Goal: Information Seeking & Learning: Find specific fact

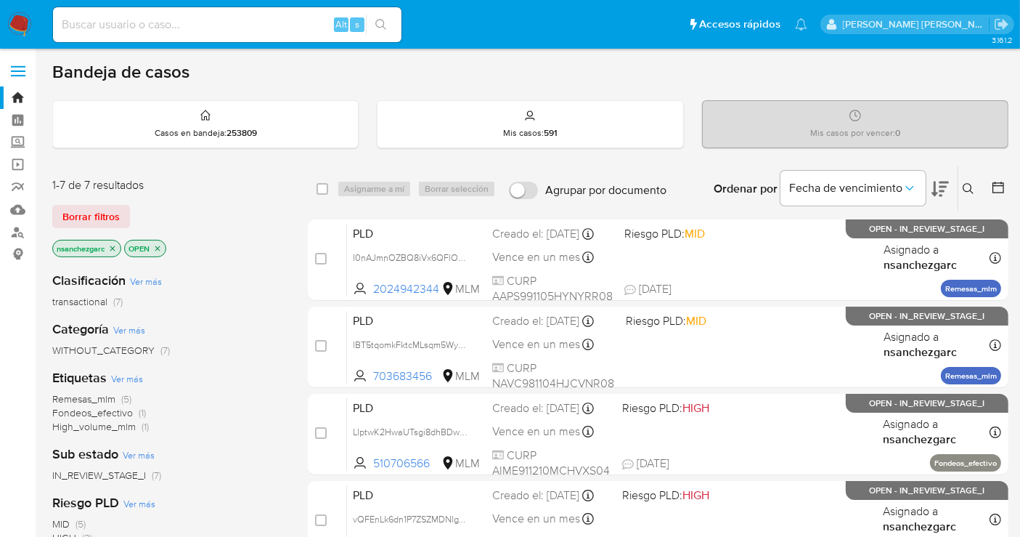
click at [975, 187] on button at bounding box center [971, 188] width 24 height 17
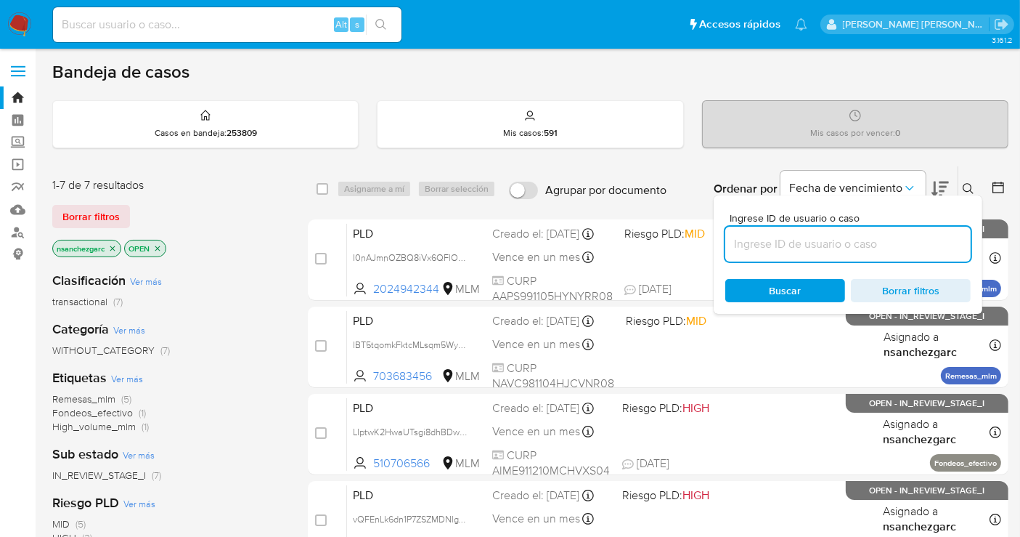
click at [796, 238] on input at bounding box center [848, 244] width 245 height 19
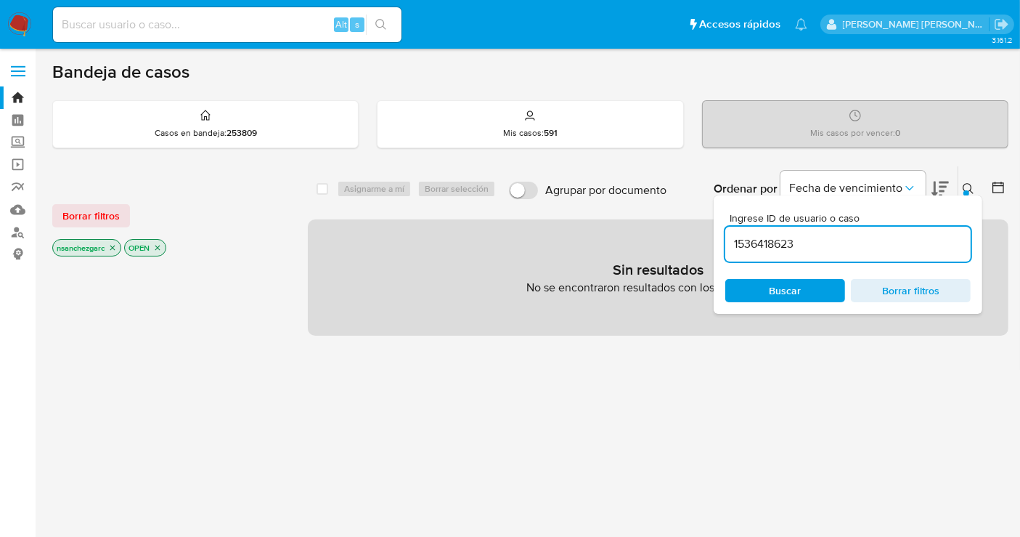
drag, startPoint x: 798, startPoint y: 240, endPoint x: 836, endPoint y: 413, distance: 177.7
click at [799, 248] on input "1536418623" at bounding box center [848, 244] width 245 height 19
type input "1536418623"
click at [755, 285] on span "Buscar" at bounding box center [786, 290] width 100 height 20
click at [116, 248] on icon "close-filter" at bounding box center [112, 247] width 9 height 9
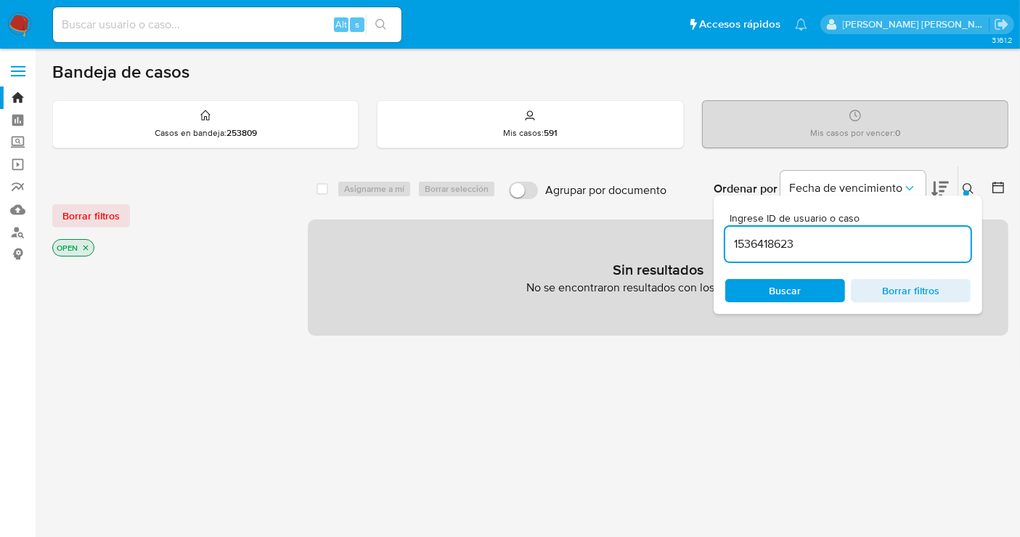
click at [92, 20] on input at bounding box center [227, 24] width 349 height 19
paste input "1536418623"
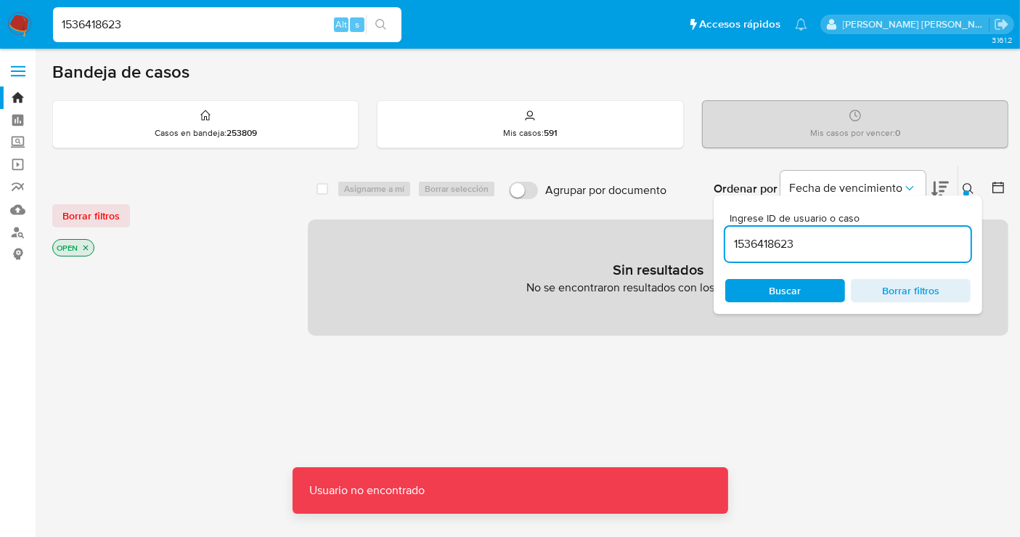
click at [203, 28] on input "1536418623" at bounding box center [227, 24] width 349 height 19
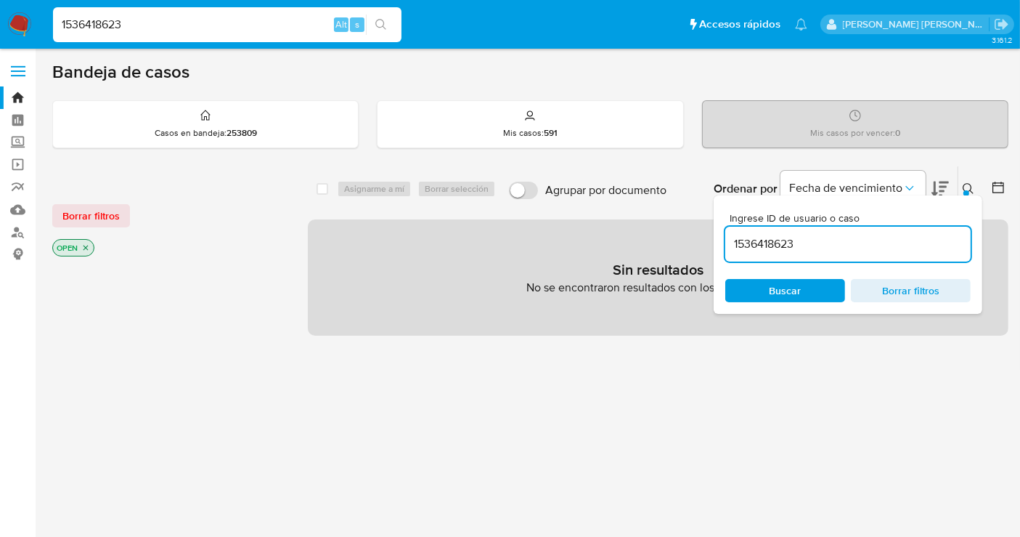
type input "1536418623"
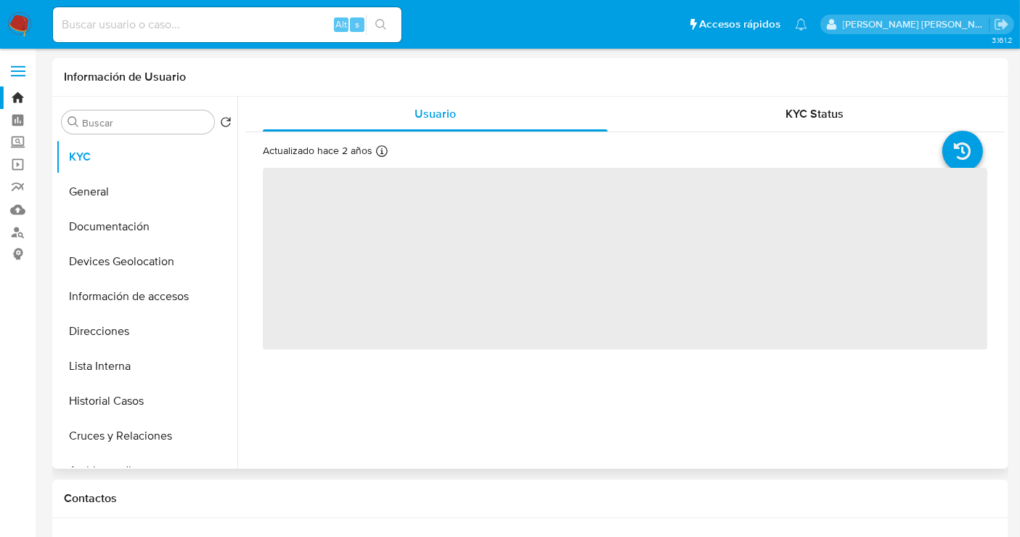
select select "10"
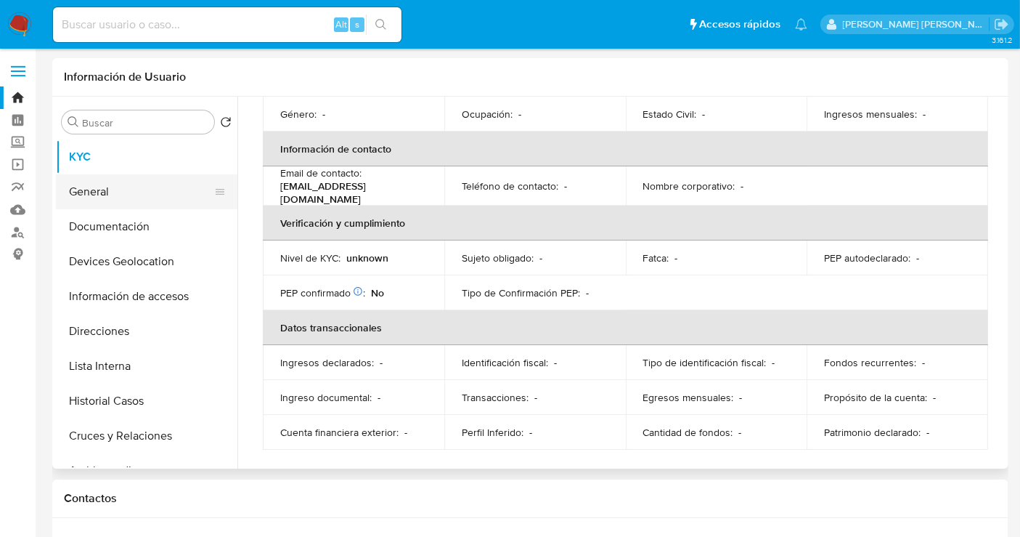
click at [106, 193] on button "General" at bounding box center [141, 191] width 170 height 35
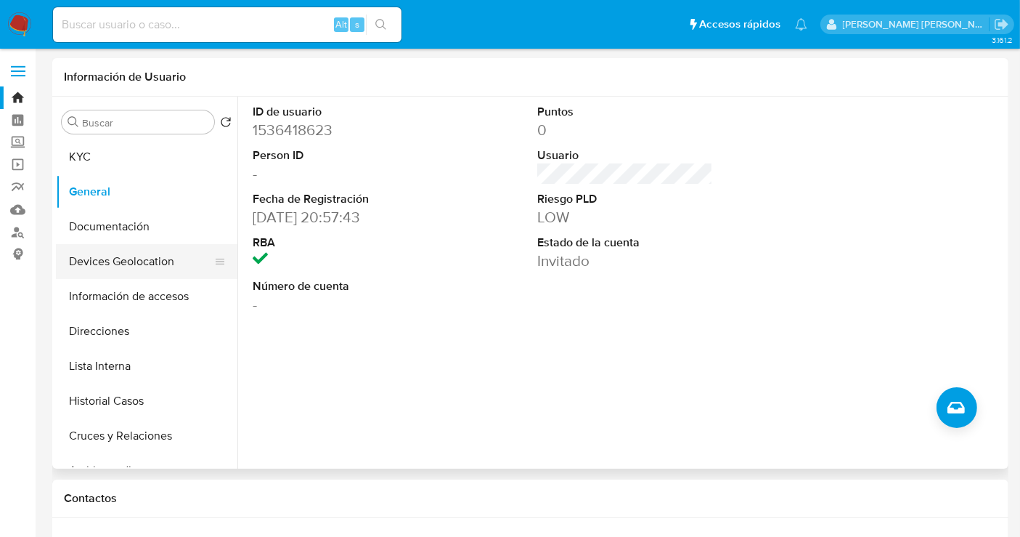
click at [102, 260] on button "Devices Geolocation" at bounding box center [141, 261] width 170 height 35
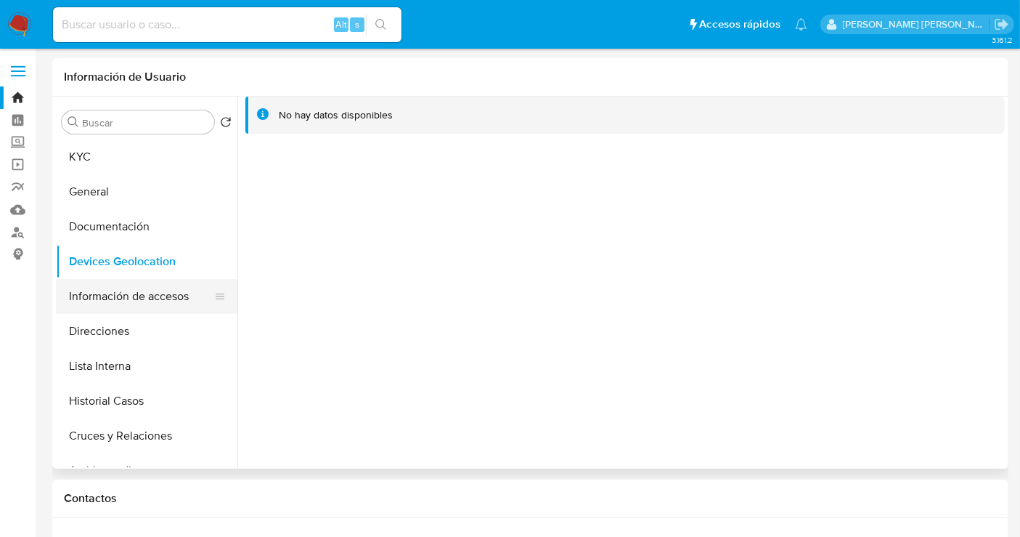
click at [146, 292] on button "Información de accesos" at bounding box center [141, 296] width 170 height 35
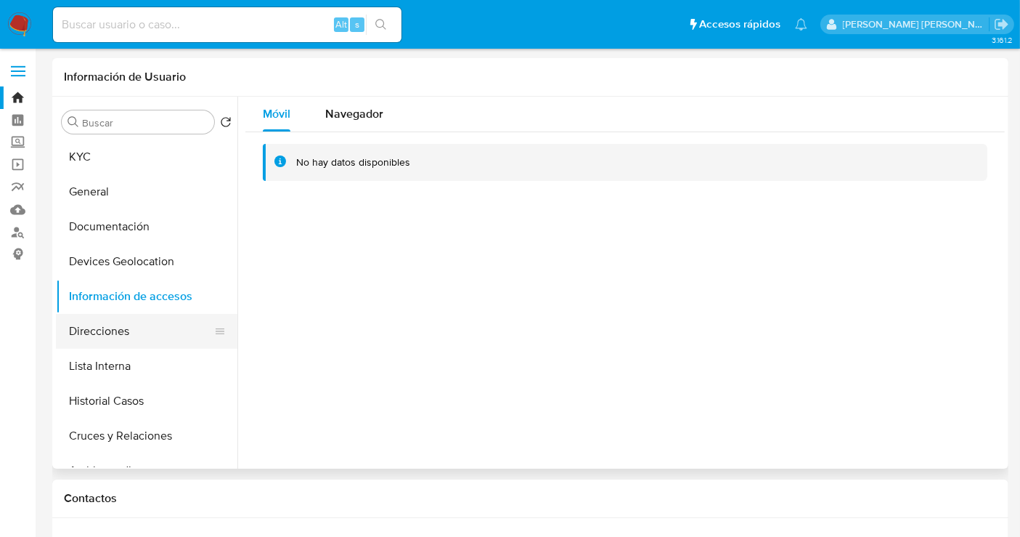
click at [102, 328] on button "Direcciones" at bounding box center [141, 331] width 170 height 35
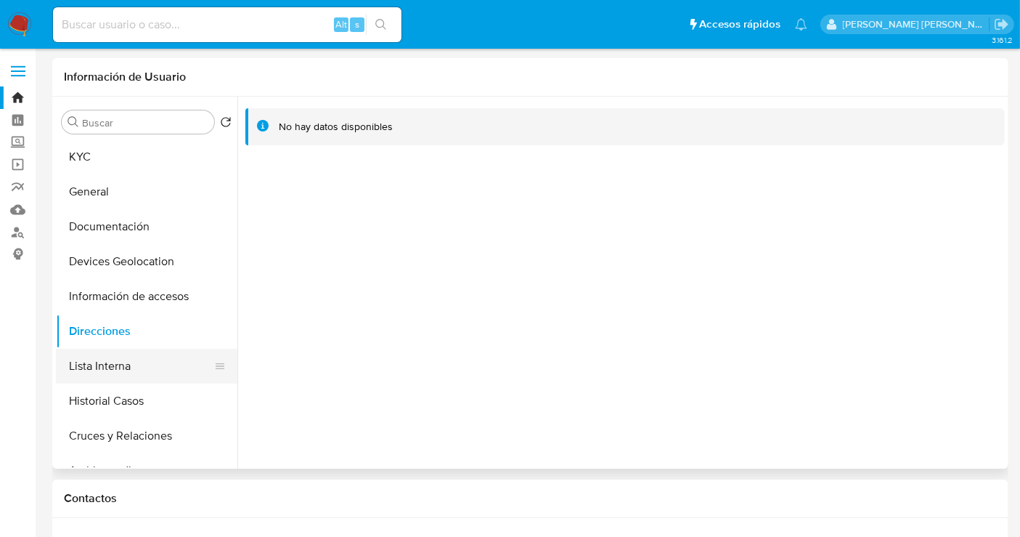
click at [104, 366] on button "Lista Interna" at bounding box center [141, 366] width 170 height 35
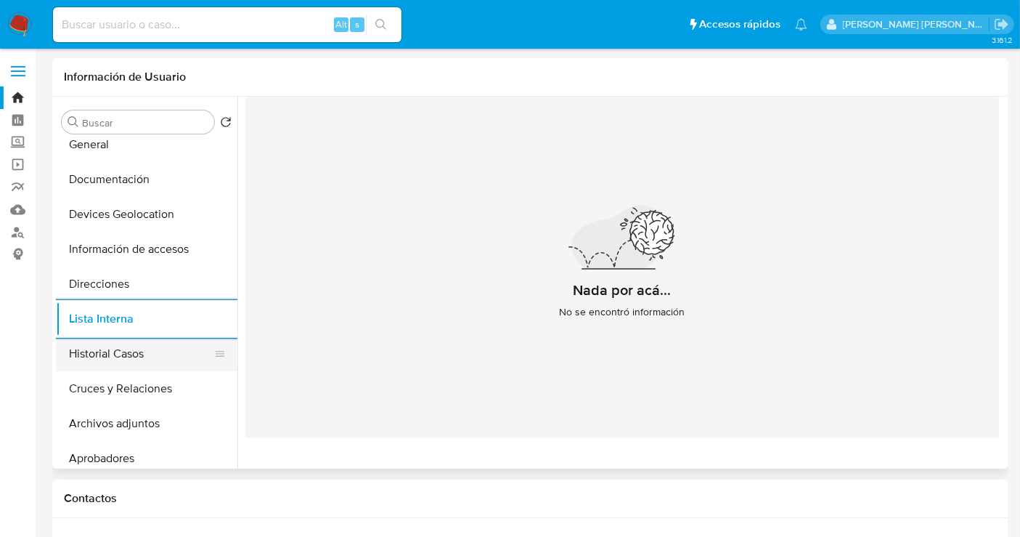
scroll to position [81, 0]
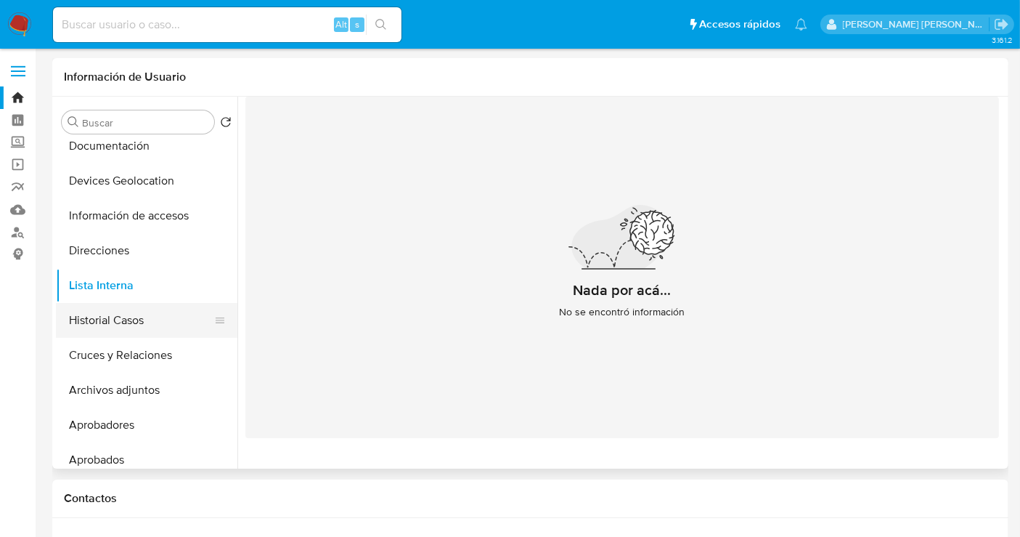
click at [110, 329] on button "Historial Casos" at bounding box center [141, 320] width 170 height 35
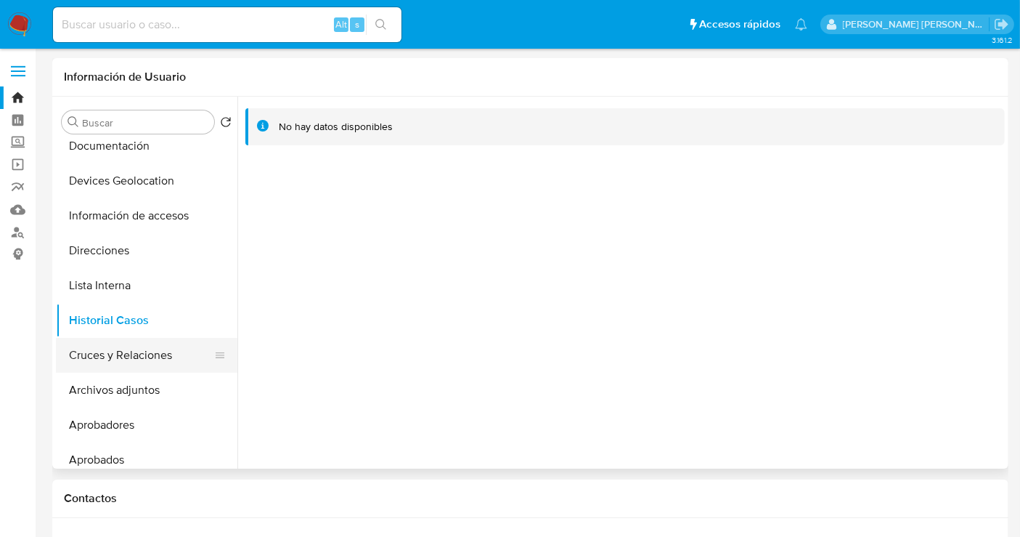
click at [141, 354] on button "Cruces y Relaciones" at bounding box center [141, 355] width 170 height 35
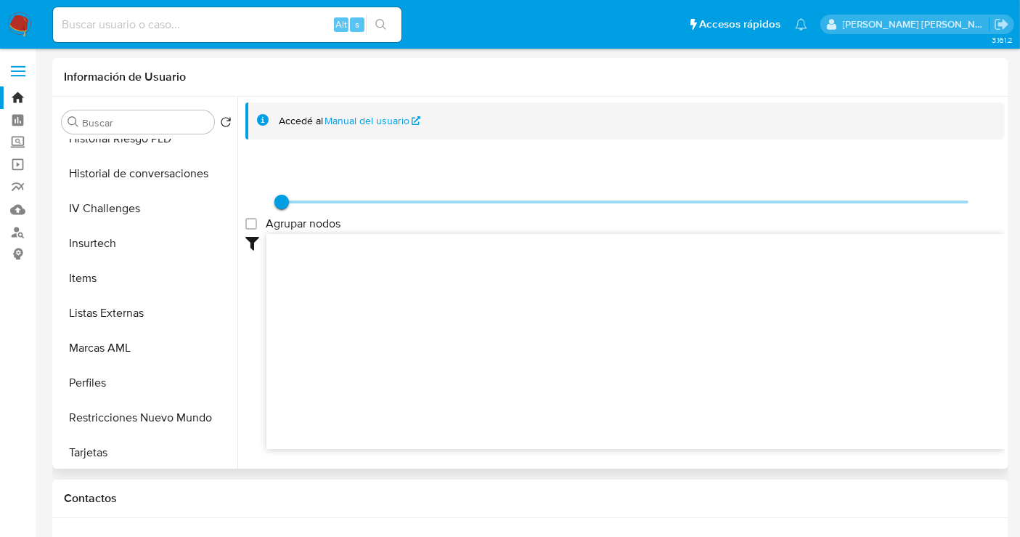
scroll to position [683, 0]
click at [105, 272] on button "Items" at bounding box center [141, 276] width 170 height 35
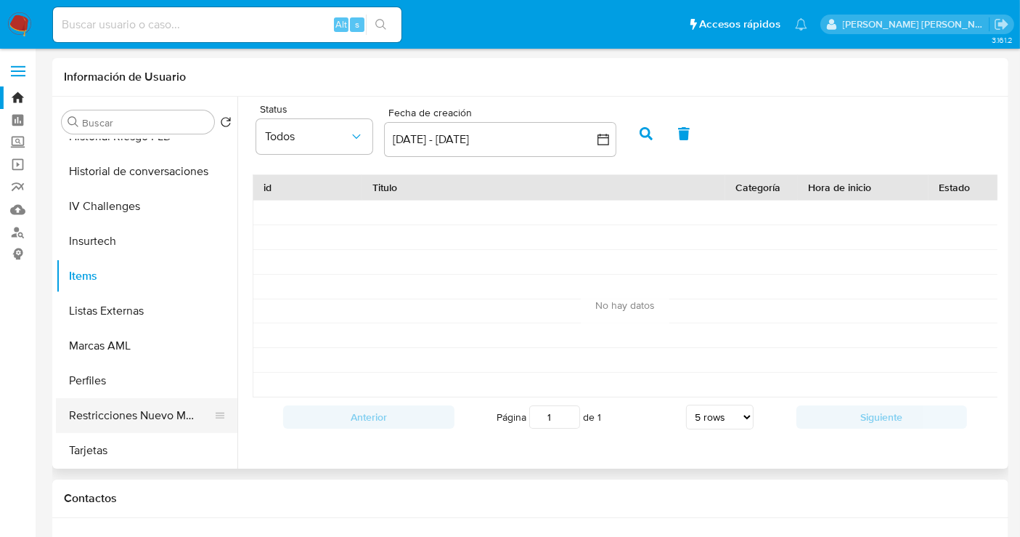
click at [133, 405] on button "Restricciones Nuevo Mundo" at bounding box center [141, 415] width 170 height 35
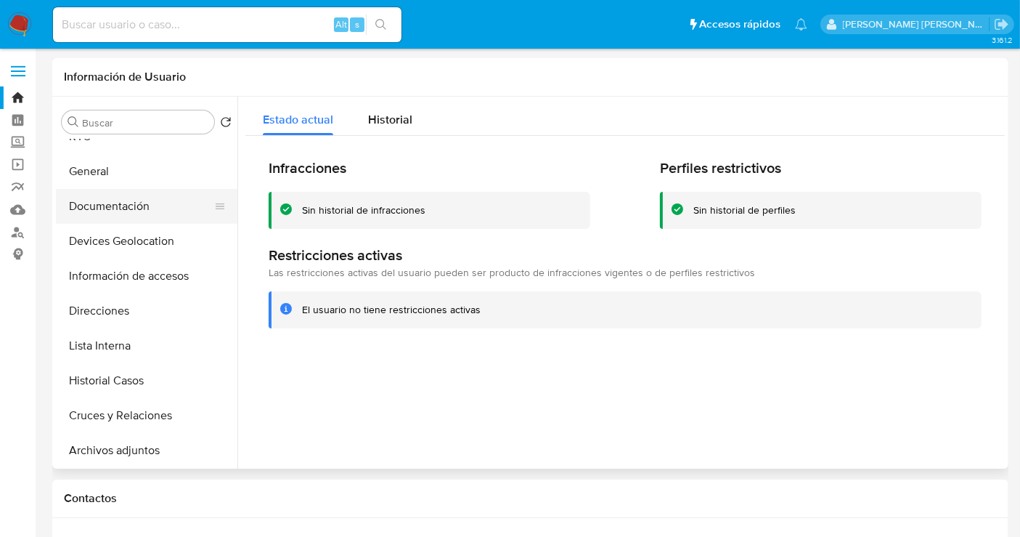
scroll to position [0, 0]
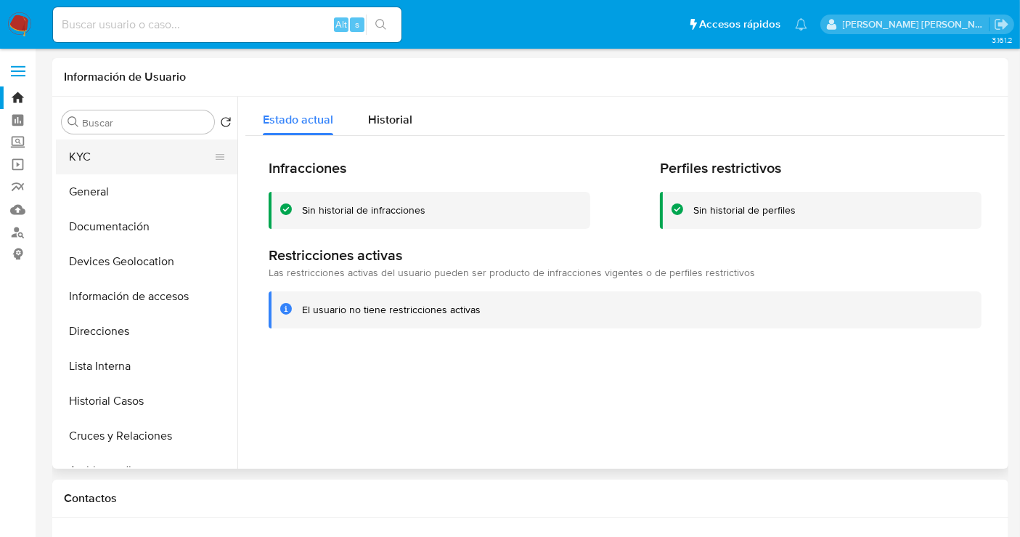
click at [113, 163] on button "KYC" at bounding box center [141, 156] width 170 height 35
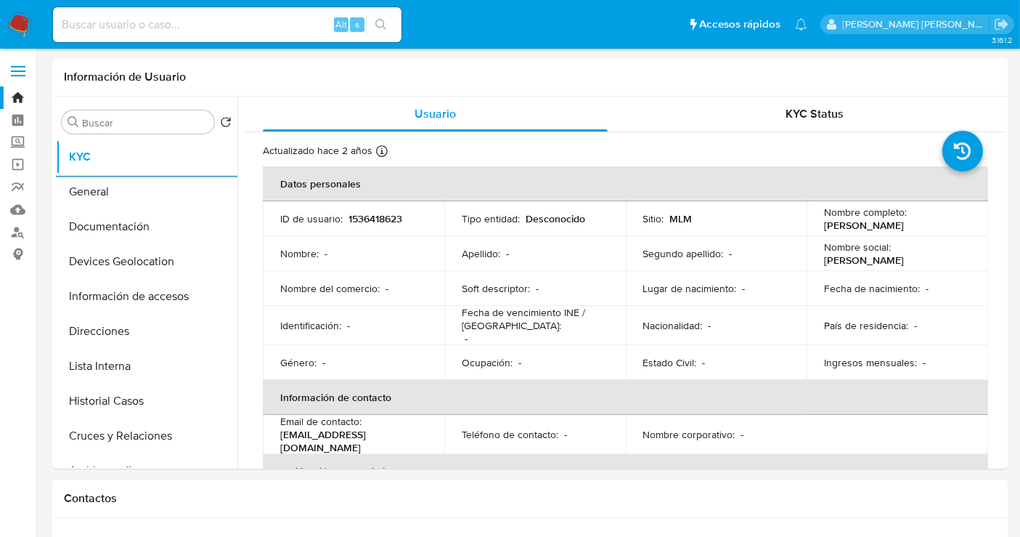
click at [118, 27] on input at bounding box center [227, 24] width 349 height 19
paste input "169265680"
type input "169265680"
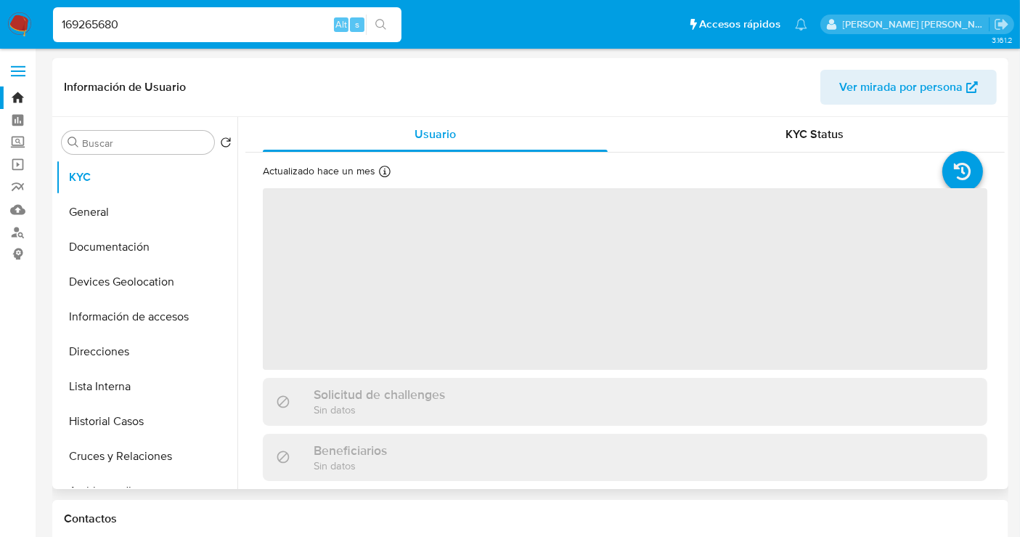
select select "10"
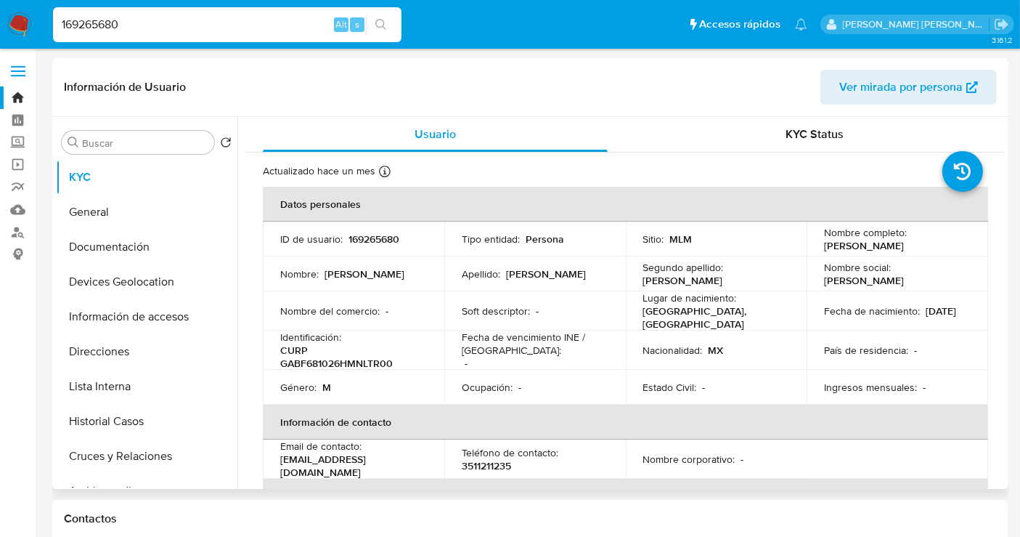
click at [317, 363] on p "CURP GABF681026HMNLTR00" at bounding box center [350, 357] width 141 height 26
copy p "GABF681026HMNLTR00"
click at [112, 212] on button "General" at bounding box center [141, 212] width 170 height 35
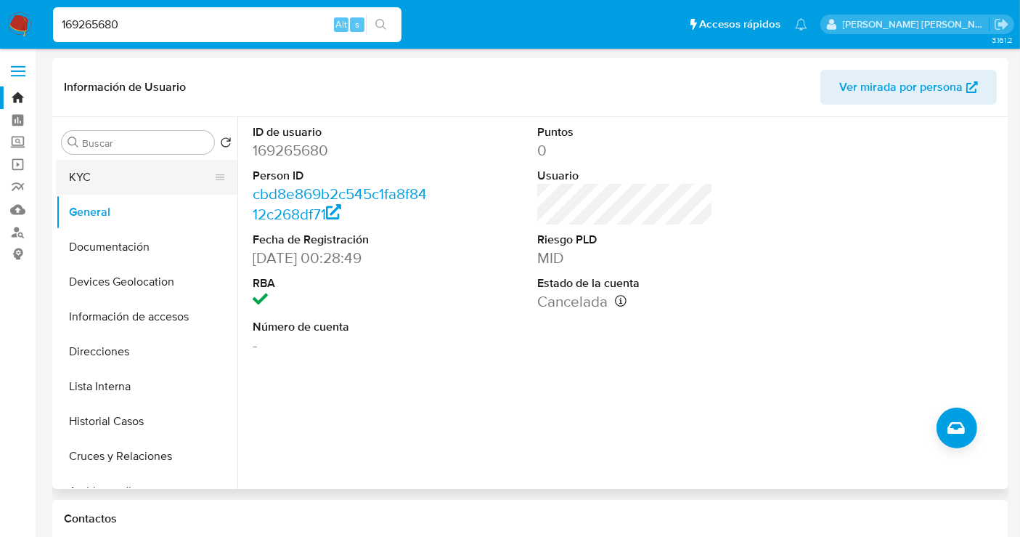
click at [100, 174] on button "KYC" at bounding box center [141, 177] width 170 height 35
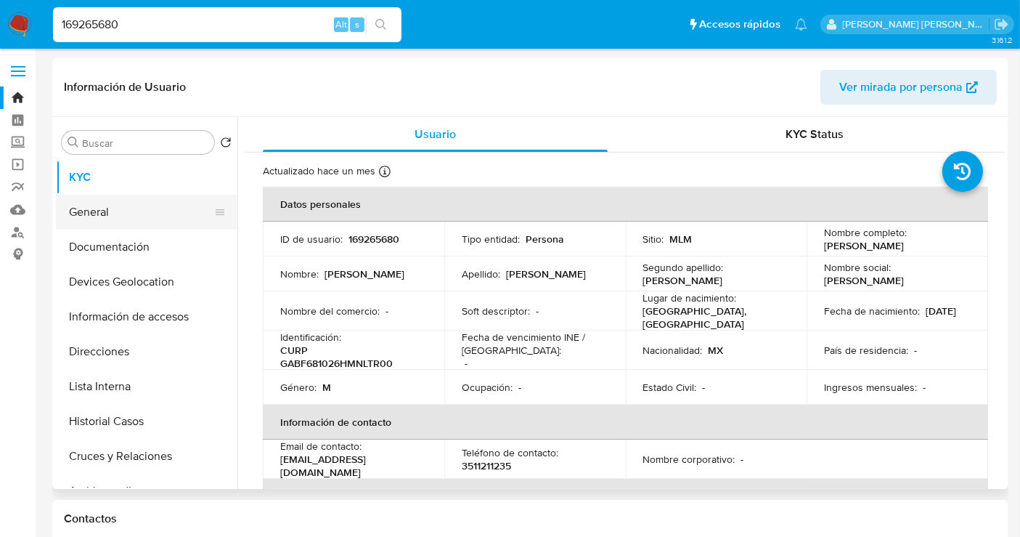
click at [125, 211] on button "General" at bounding box center [141, 212] width 170 height 35
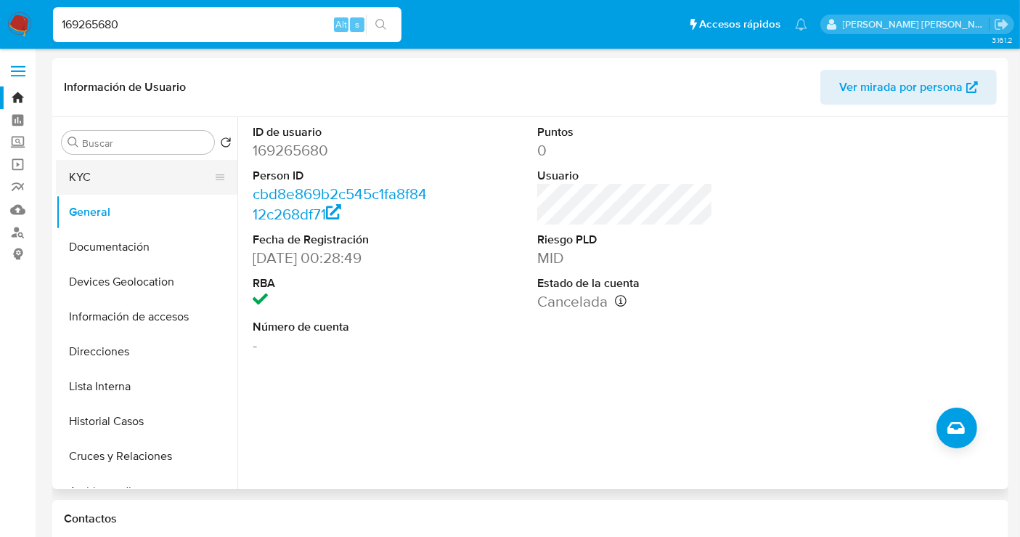
click at [97, 171] on button "KYC" at bounding box center [141, 177] width 170 height 35
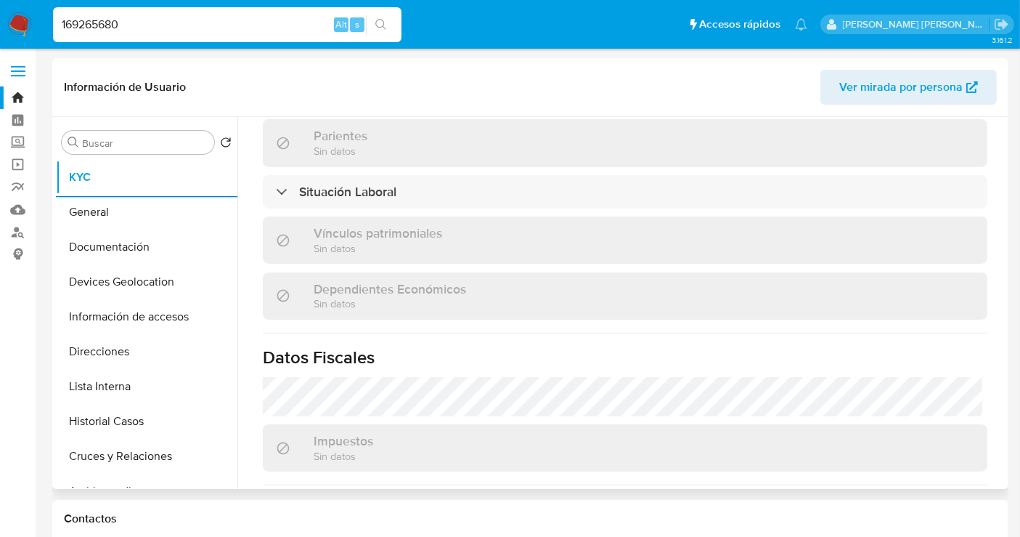
scroll to position [917, 0]
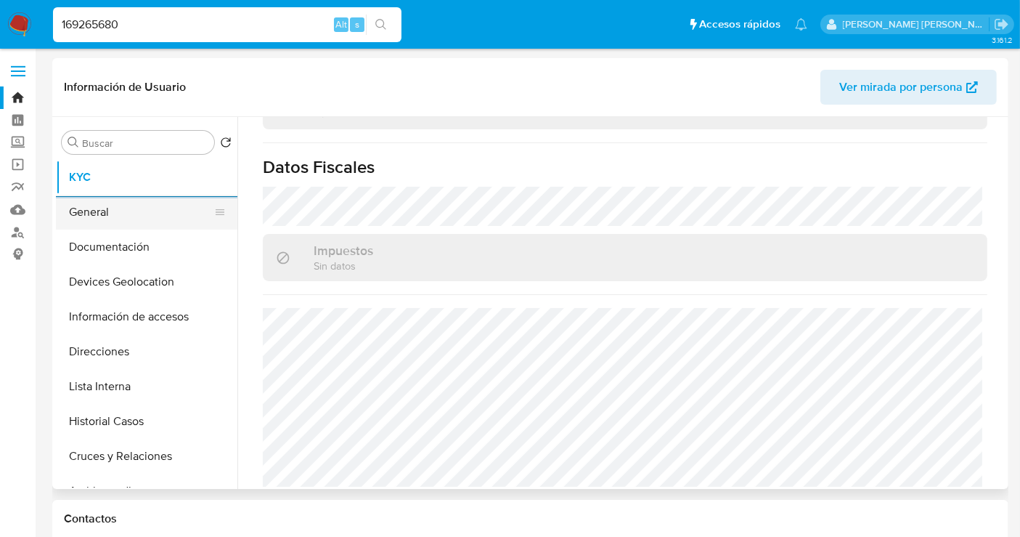
click at [110, 211] on button "General" at bounding box center [141, 212] width 170 height 35
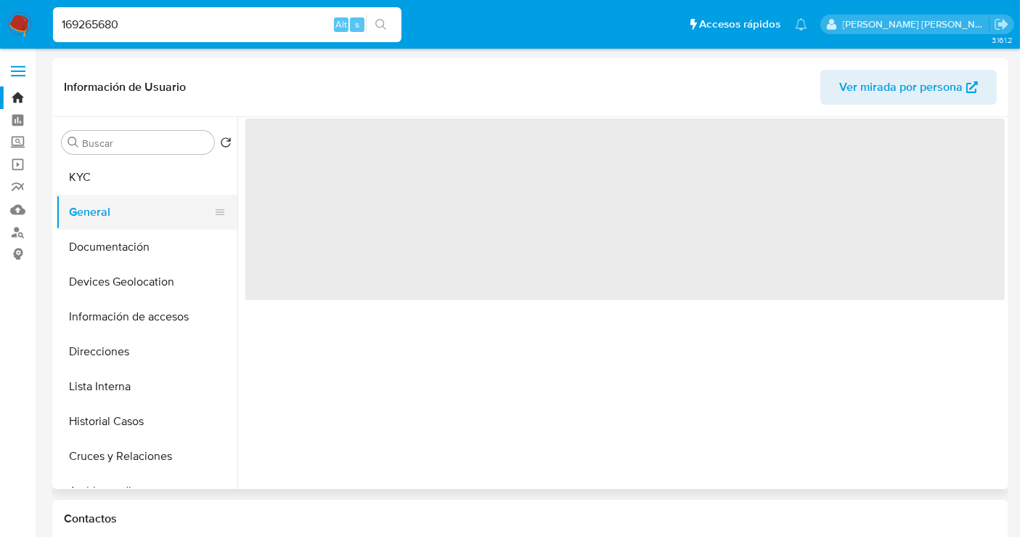
scroll to position [0, 0]
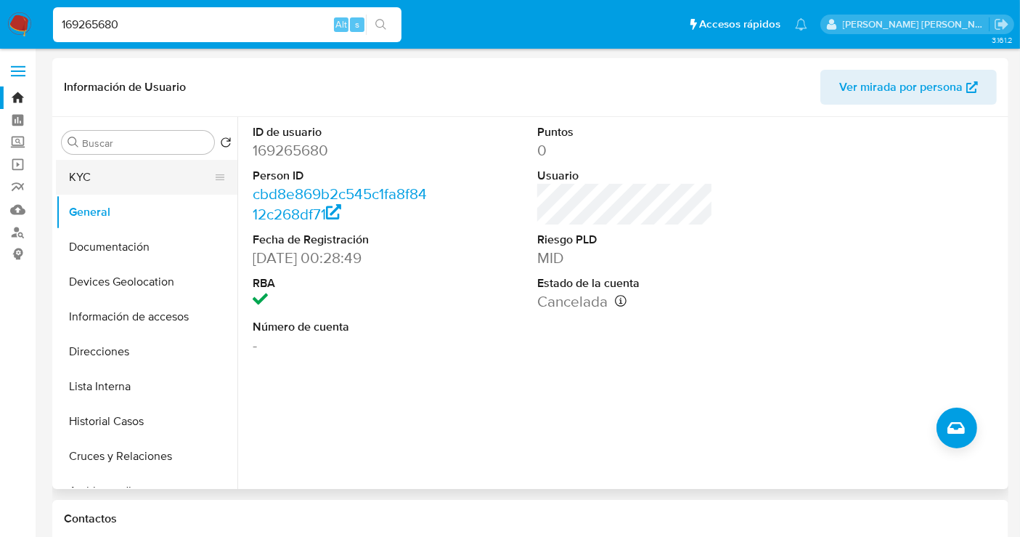
click at [88, 177] on button "KYC" at bounding box center [141, 177] width 170 height 35
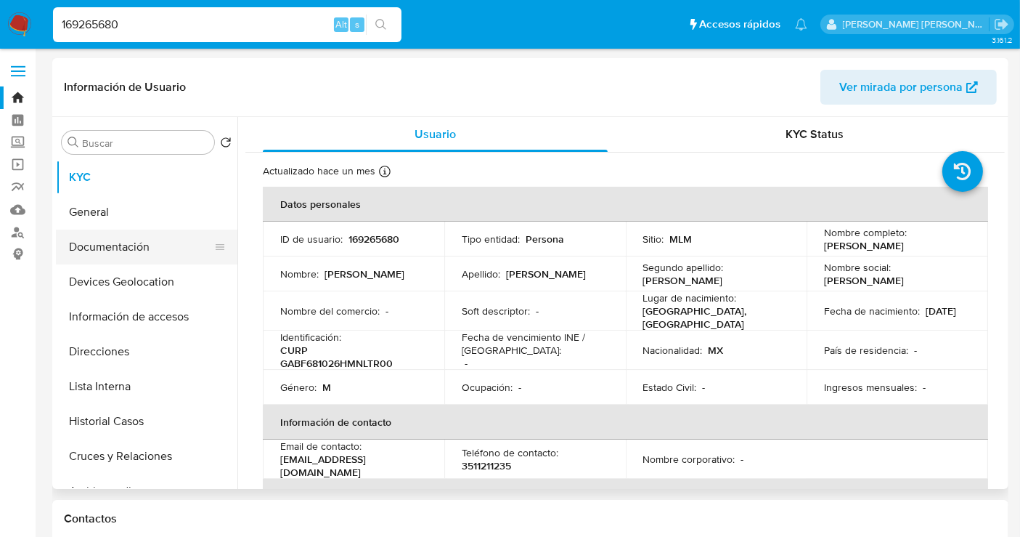
click at [134, 249] on button "Documentación" at bounding box center [141, 247] width 170 height 35
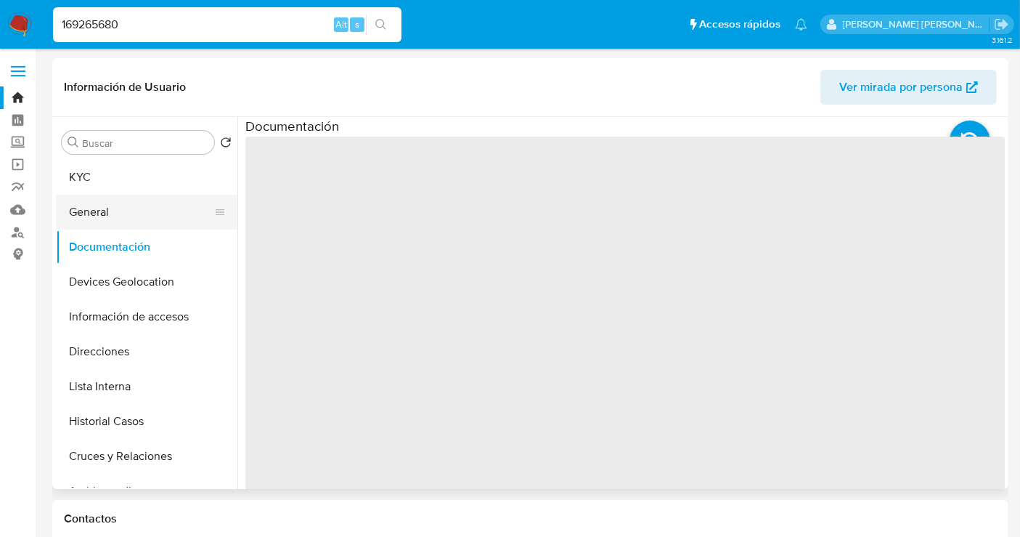
click at [111, 206] on button "General" at bounding box center [141, 212] width 170 height 35
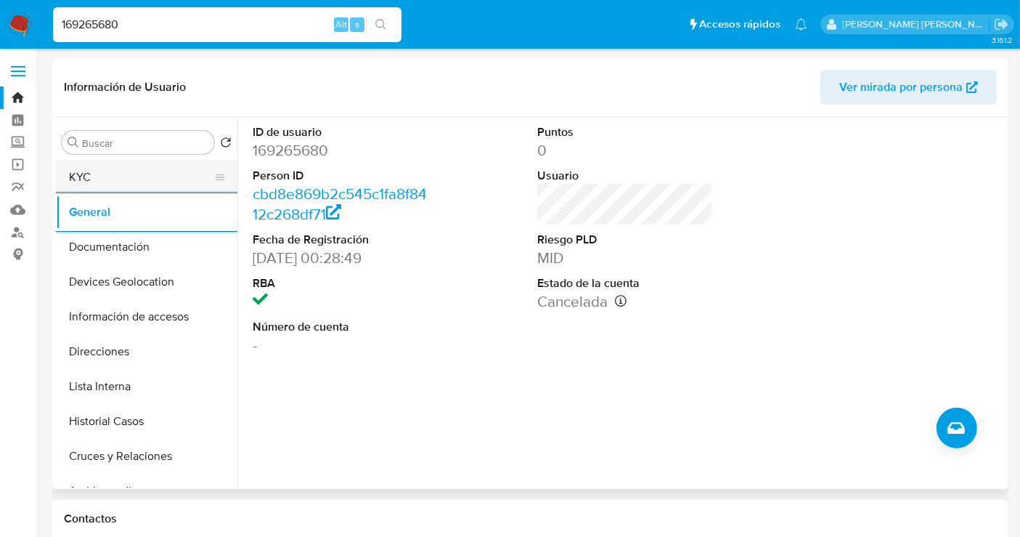
click at [109, 181] on button "KYC" at bounding box center [141, 177] width 170 height 35
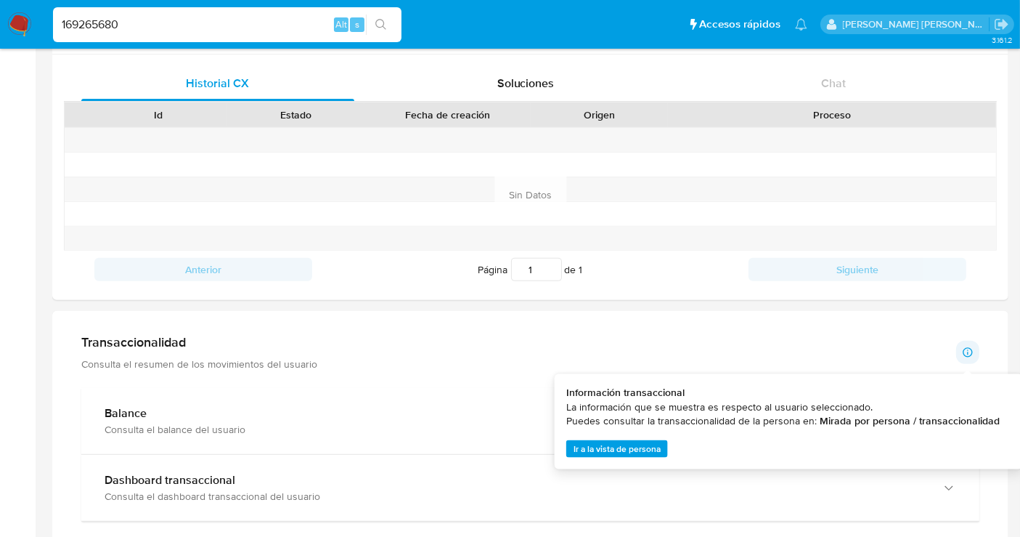
scroll to position [645, 0]
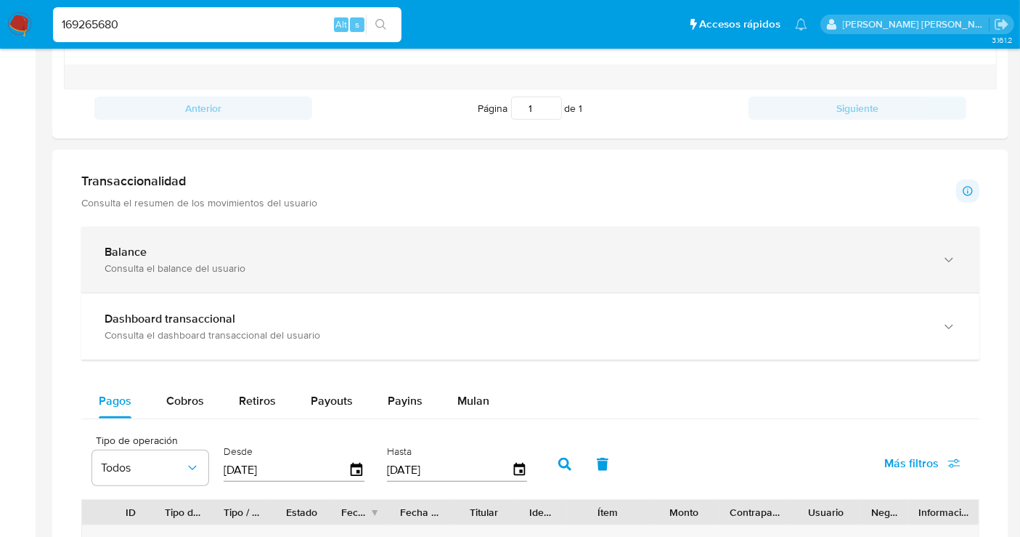
click at [189, 250] on div "Balance" at bounding box center [516, 252] width 823 height 15
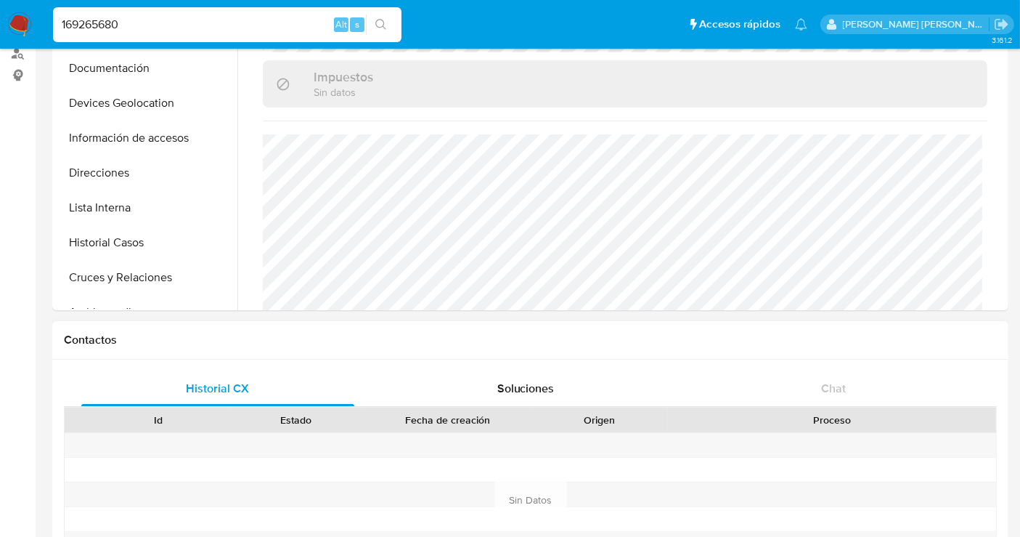
scroll to position [81, 0]
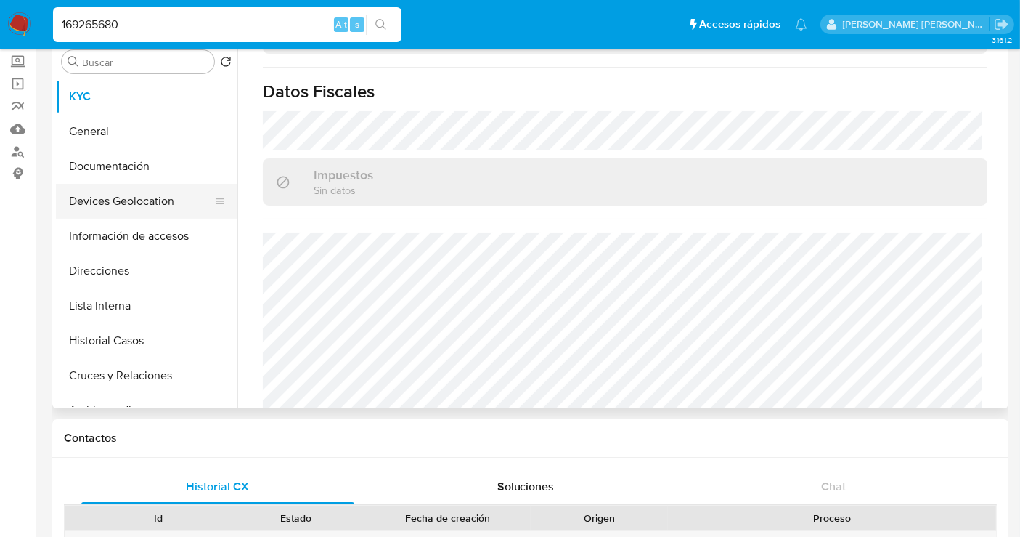
click at [113, 206] on button "Devices Geolocation" at bounding box center [141, 201] width 170 height 35
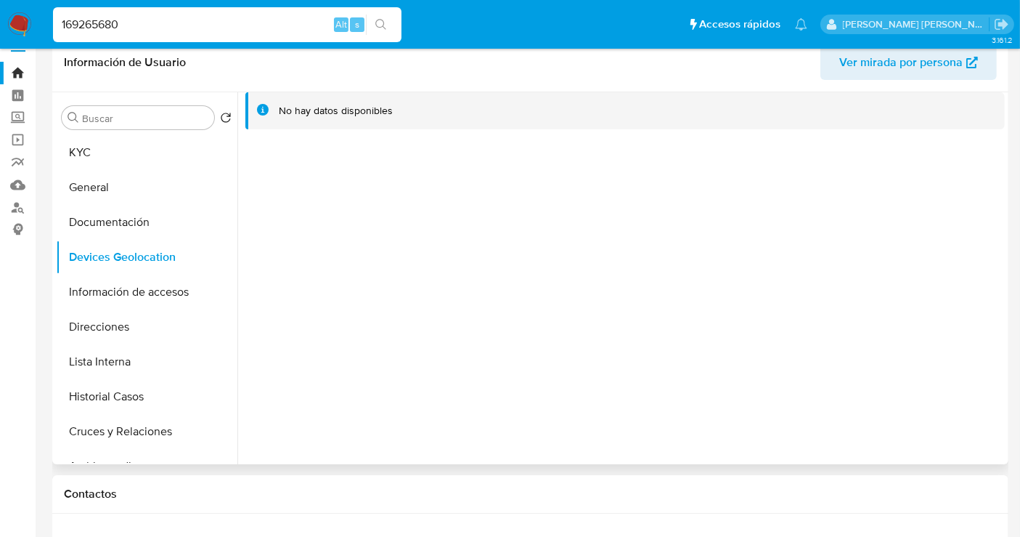
scroll to position [0, 0]
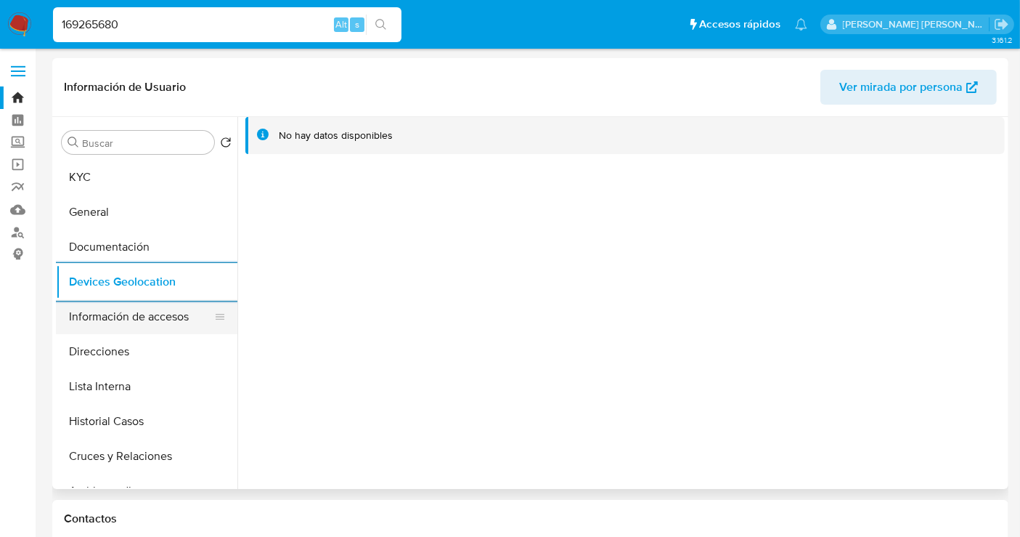
click at [150, 322] on button "Información de accesos" at bounding box center [141, 316] width 170 height 35
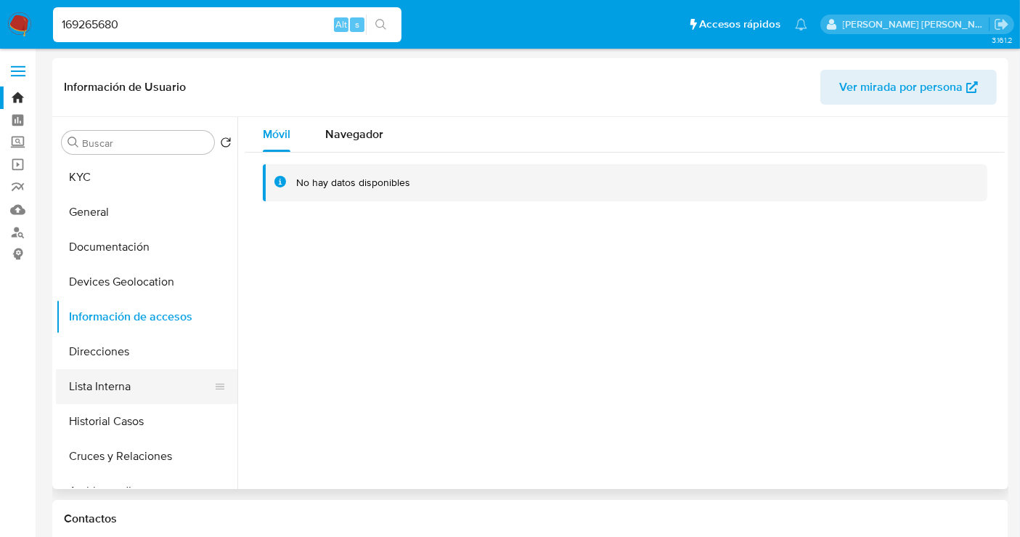
click at [121, 392] on button "Lista Interna" at bounding box center [141, 386] width 170 height 35
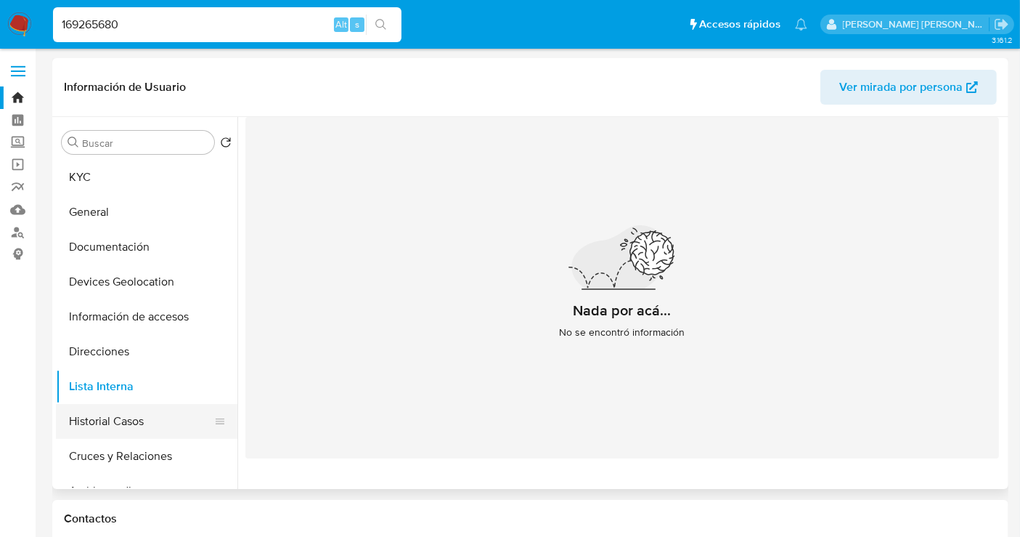
click at [100, 422] on button "Historial Casos" at bounding box center [141, 421] width 170 height 35
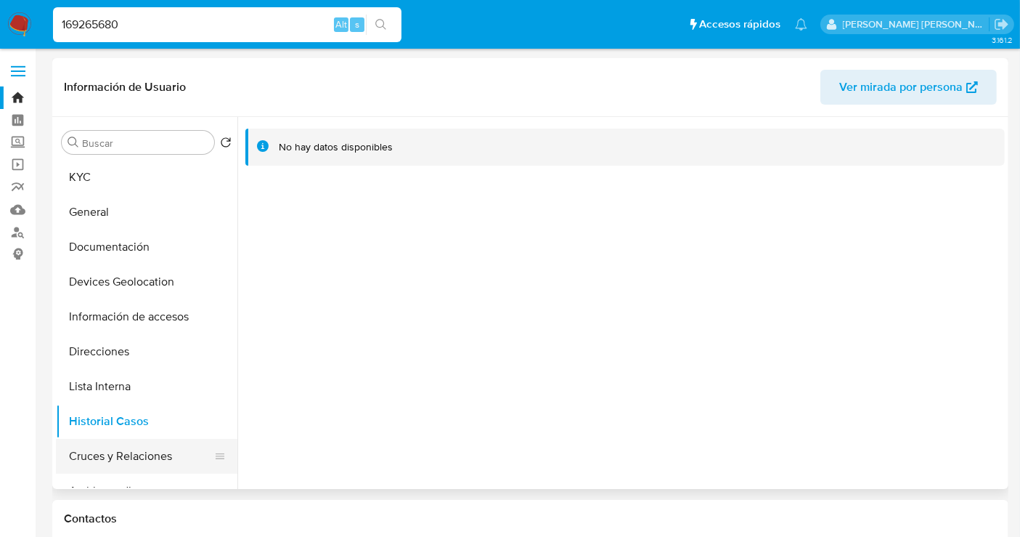
click at [139, 461] on button "Cruces y Relaciones" at bounding box center [141, 456] width 170 height 35
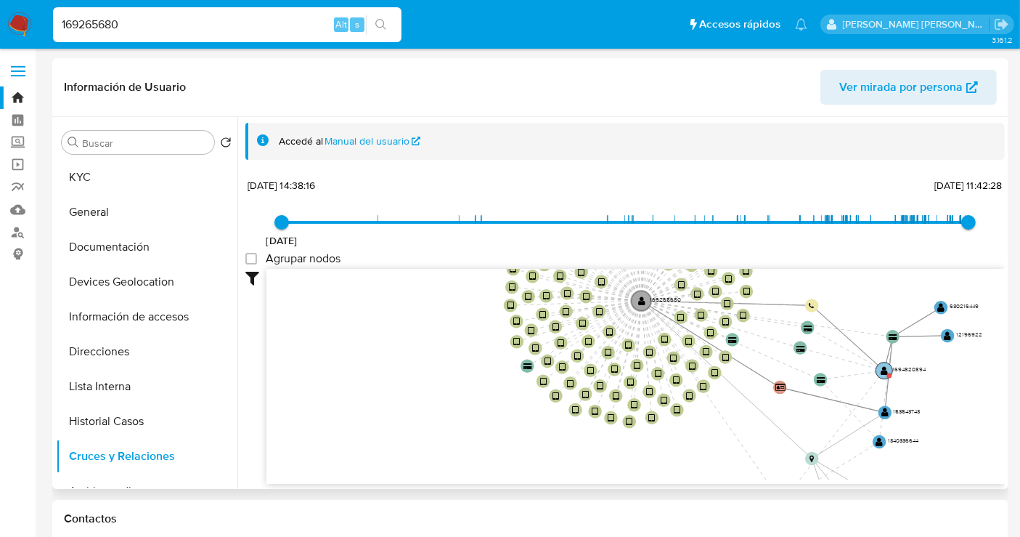
click at [905, 368] on text "1694820894" at bounding box center [910, 369] width 34 height 9
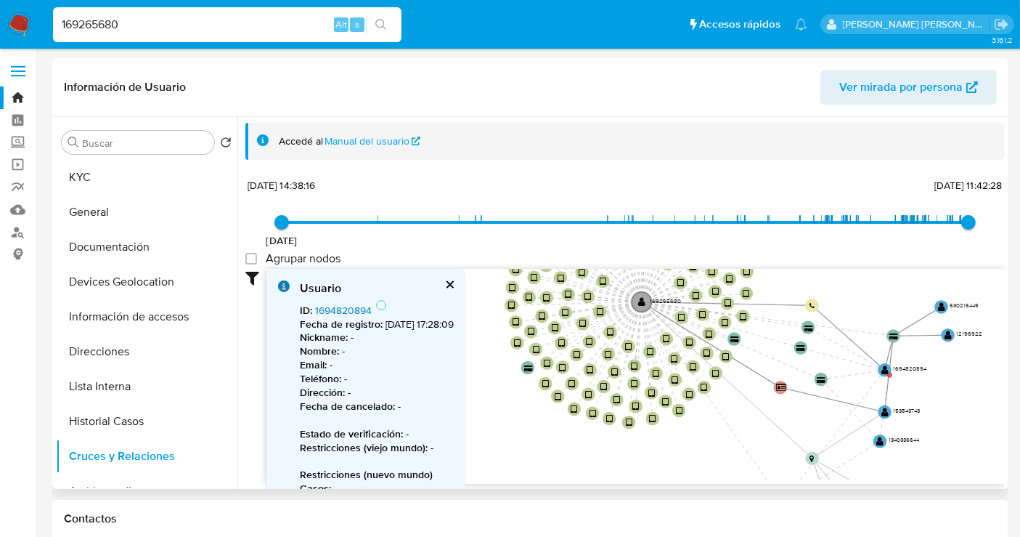
click at [344, 306] on link "1694820894" at bounding box center [343, 310] width 57 height 15
click at [454, 283] on button "cerrar" at bounding box center [449, 284] width 9 height 9
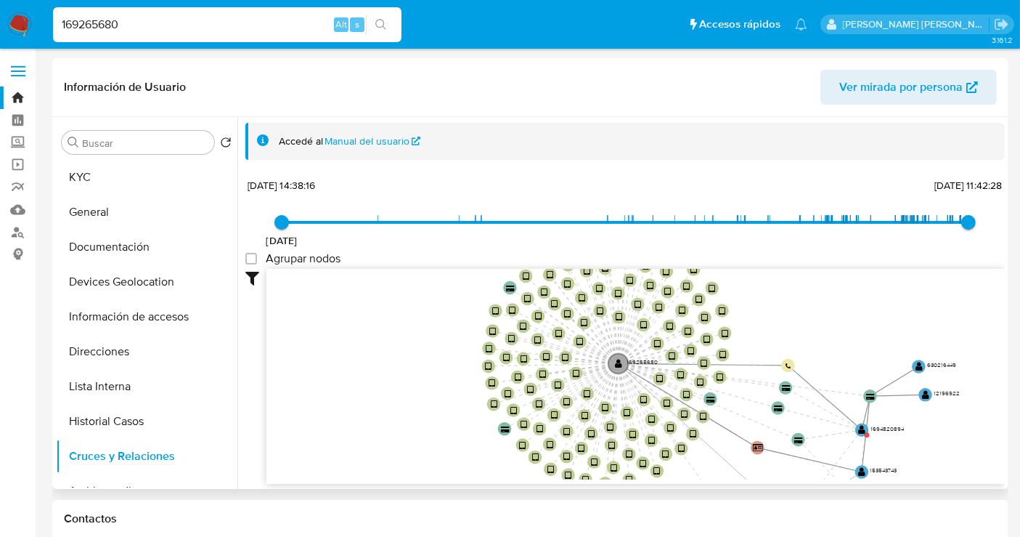
drag, startPoint x: 960, startPoint y: 383, endPoint x: 937, endPoint y: 443, distance: 64.6
click at [937, 443] on icon "device-6897f34e3a0a7f842d3c3fd9  user-169265680  169265680 device-681ff074721…" at bounding box center [636, 374] width 739 height 211
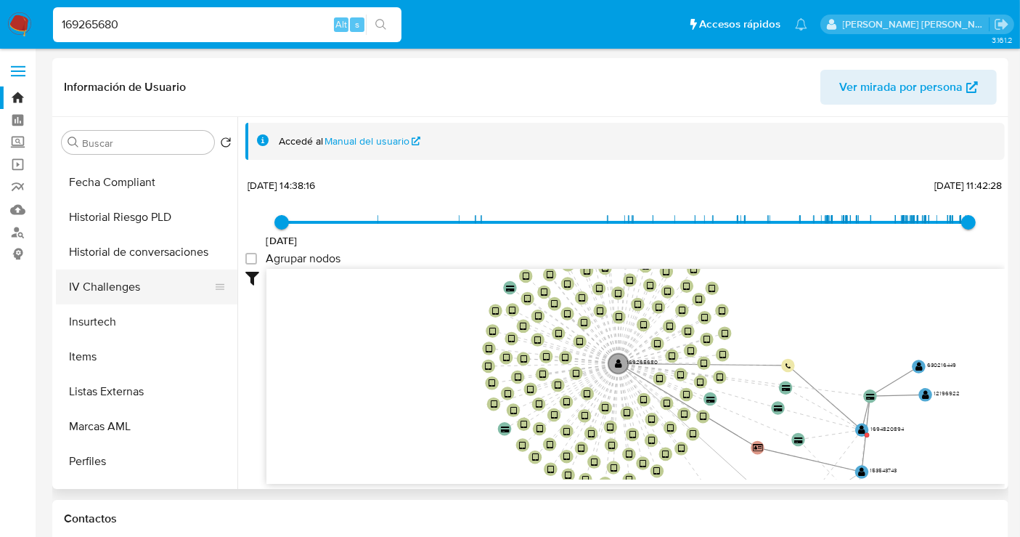
scroll to position [683, 0]
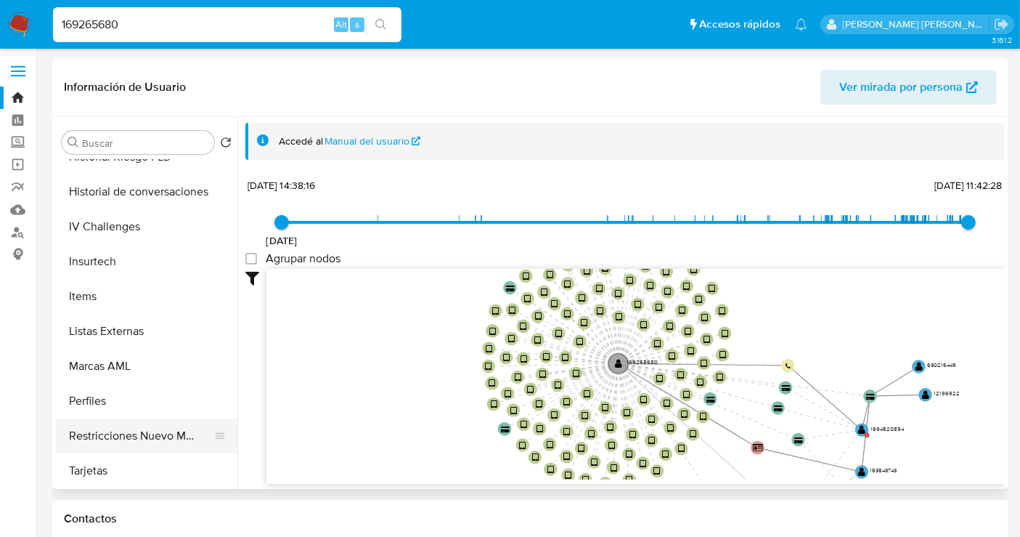
click at [118, 437] on button "Restricciones Nuevo Mundo" at bounding box center [141, 435] width 170 height 35
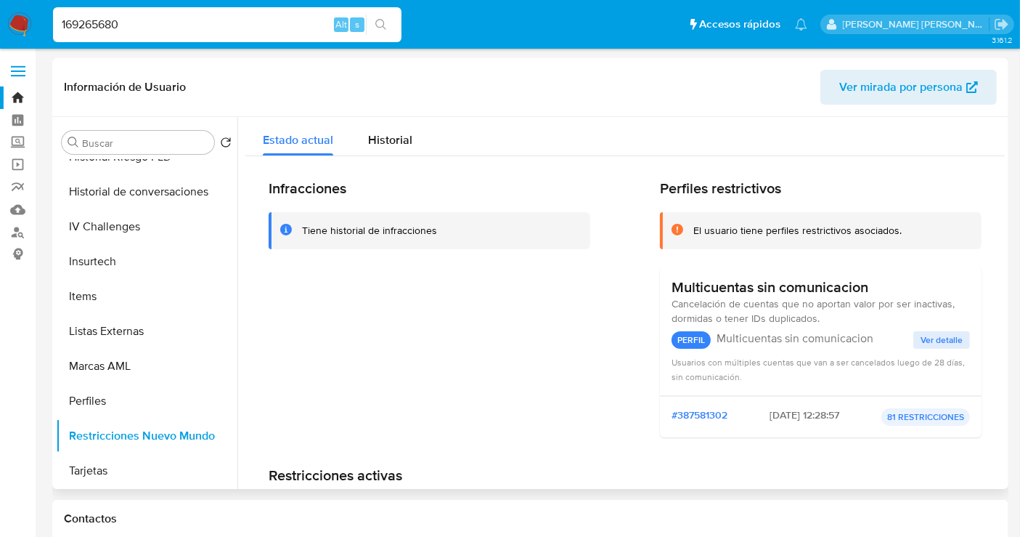
click at [920, 415] on p "81 RESTRICCIONES" at bounding box center [926, 416] width 89 height 17
click at [921, 338] on span "Ver detalle" at bounding box center [942, 340] width 42 height 15
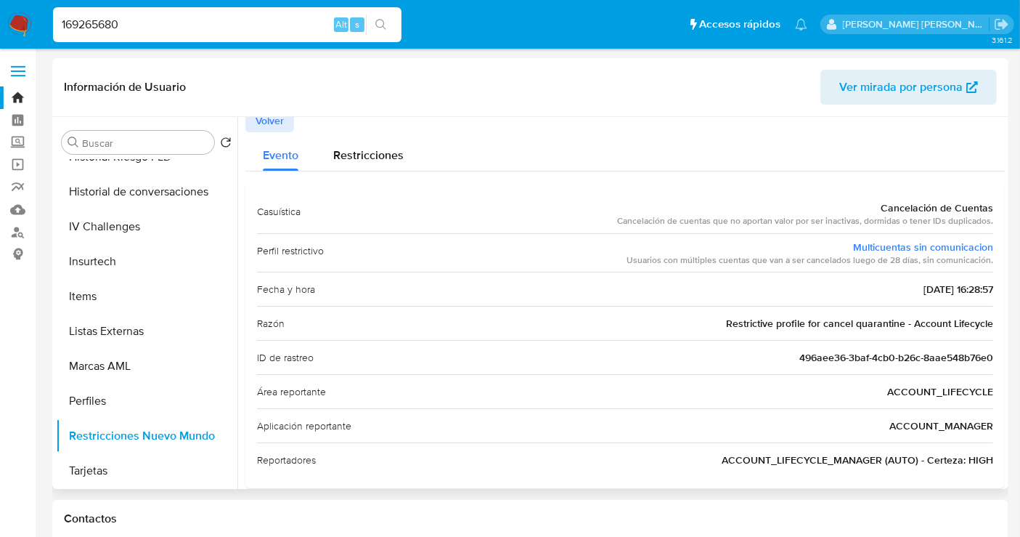
scroll to position [0, 0]
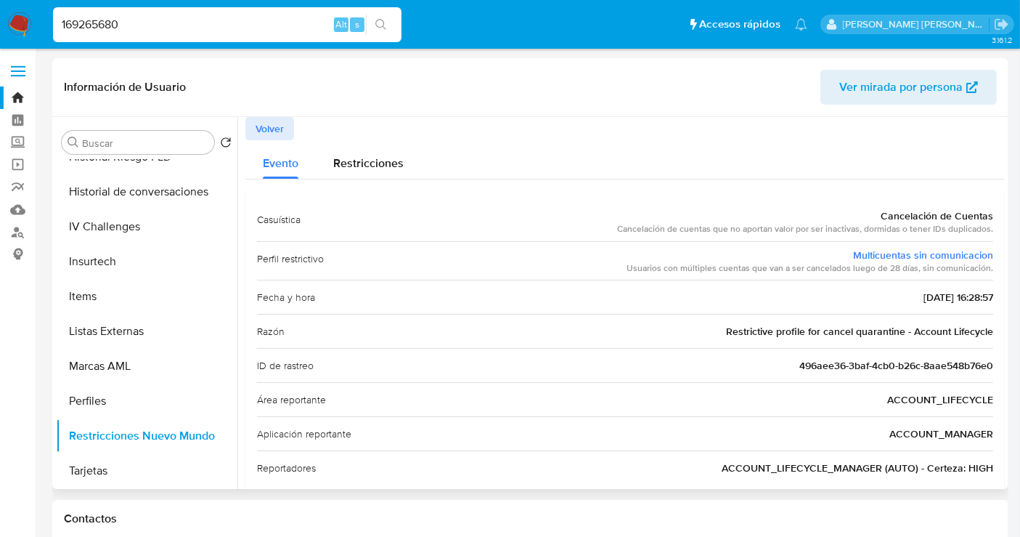
click at [277, 130] on span "Volver" at bounding box center [270, 128] width 28 height 20
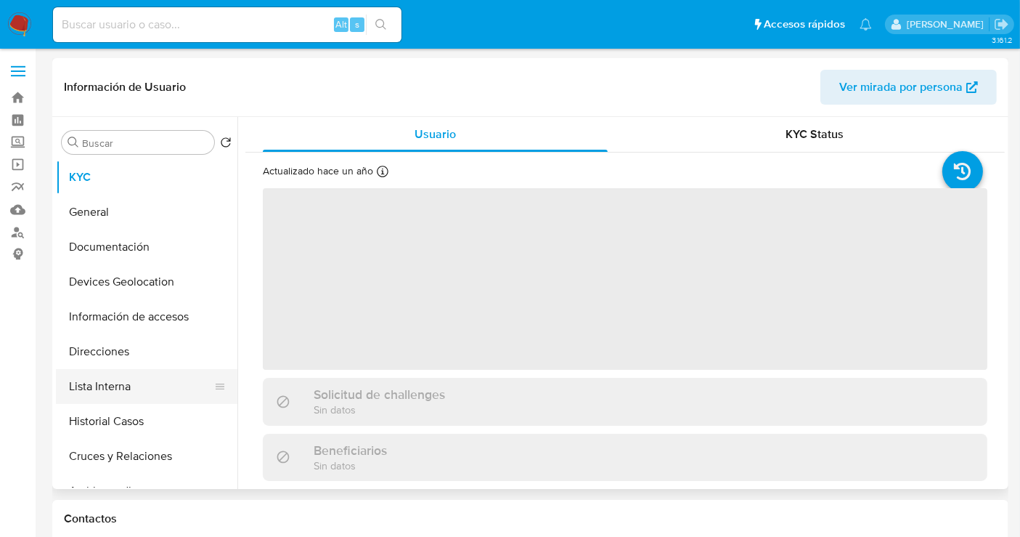
select select "10"
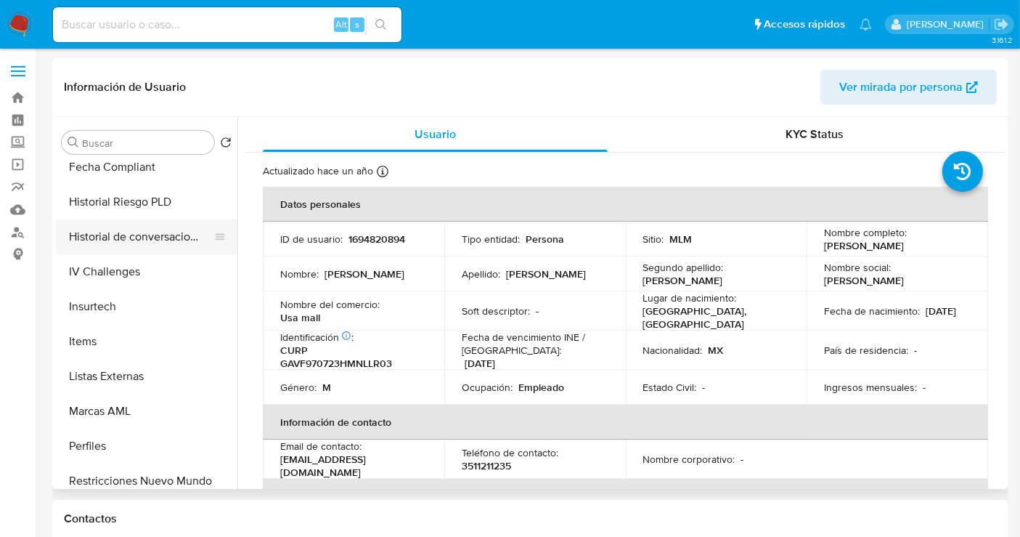
scroll to position [683, 0]
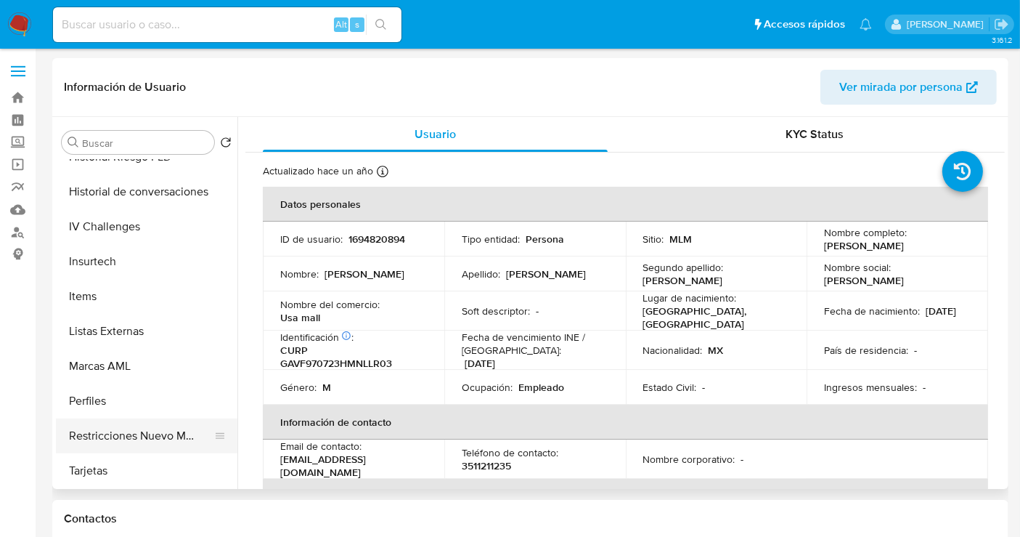
click at [139, 429] on button "Restricciones Nuevo Mundo" at bounding box center [141, 435] width 170 height 35
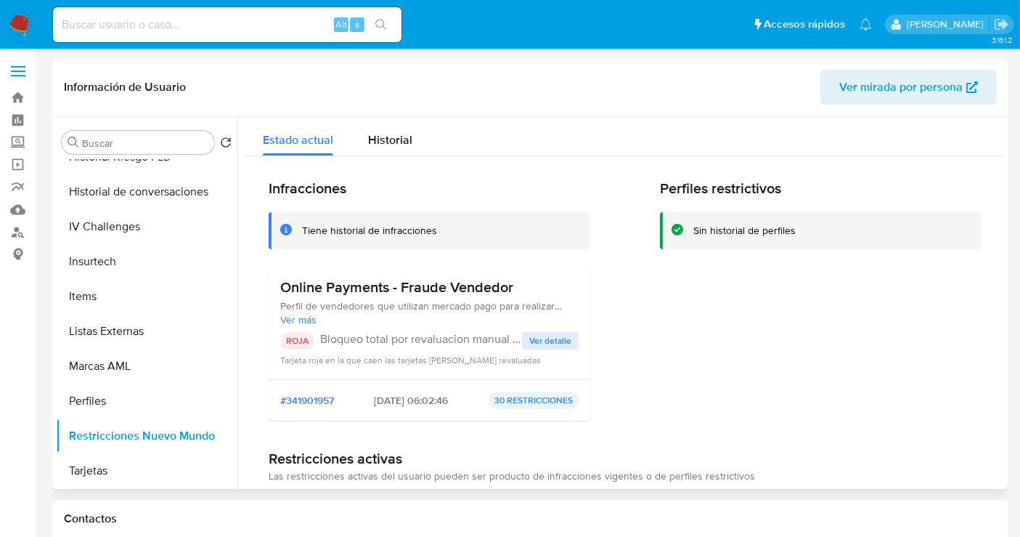
click at [540, 341] on span "Ver detalle" at bounding box center [550, 340] width 42 height 15
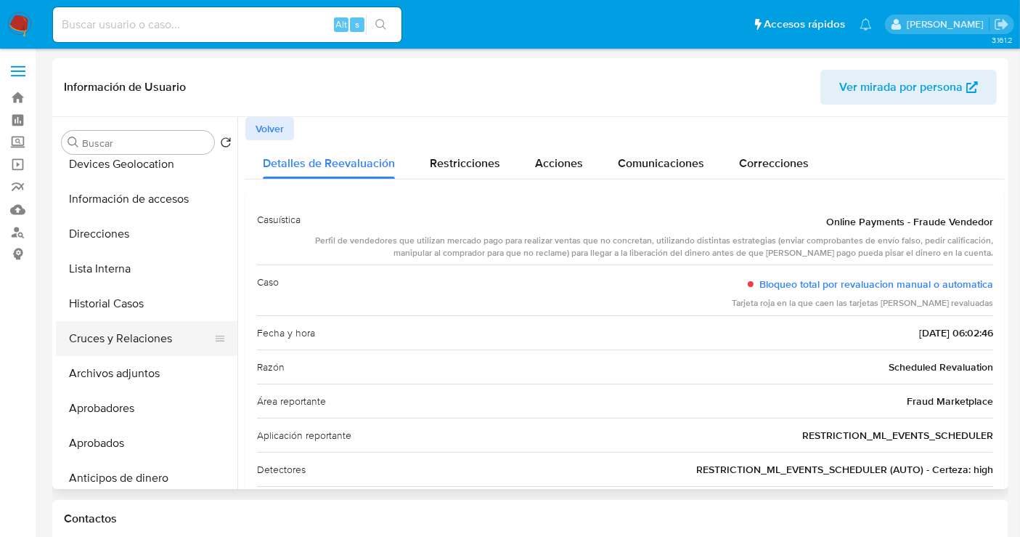
scroll to position [0, 0]
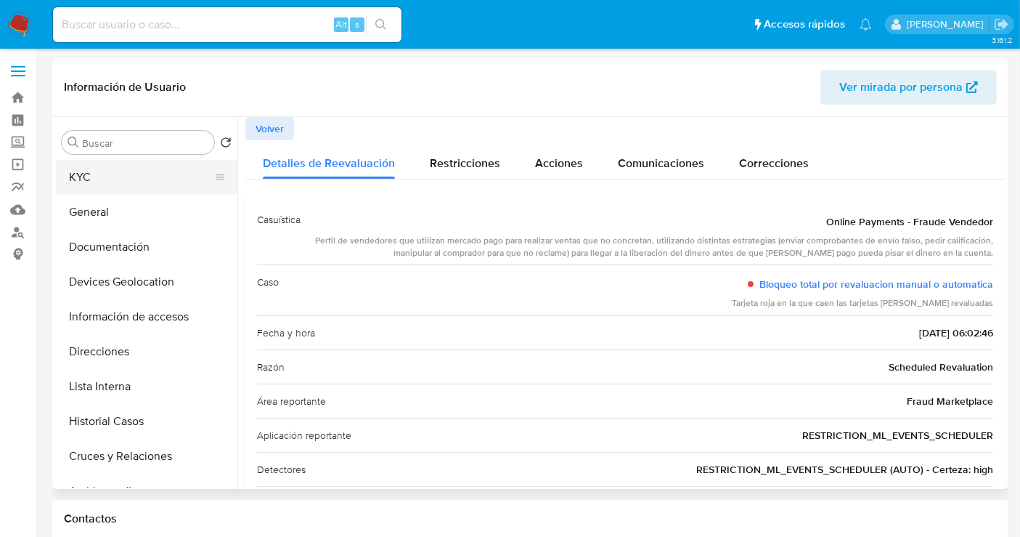
click at [100, 179] on button "KYC" at bounding box center [141, 177] width 170 height 35
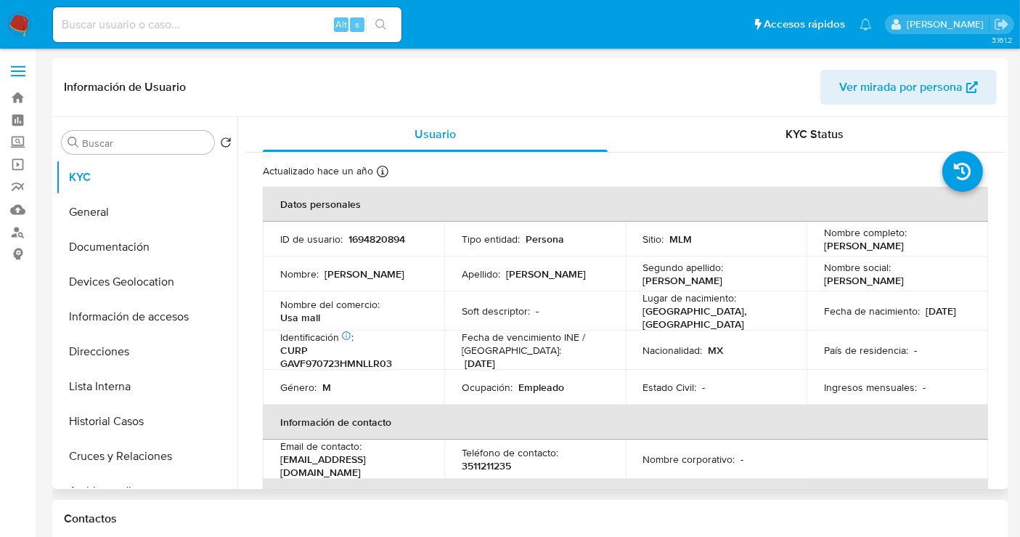
click at [389, 240] on p "1694820894" at bounding box center [377, 238] width 57 height 13
copy p "1694820894"
click at [101, 363] on button "Direcciones" at bounding box center [141, 351] width 170 height 35
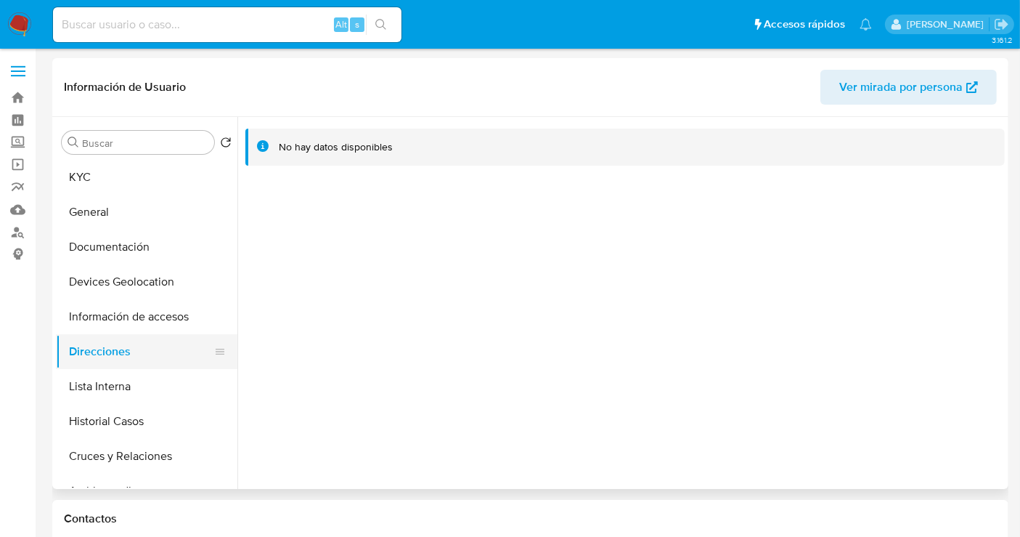
click at [123, 352] on button "Direcciones" at bounding box center [141, 351] width 170 height 35
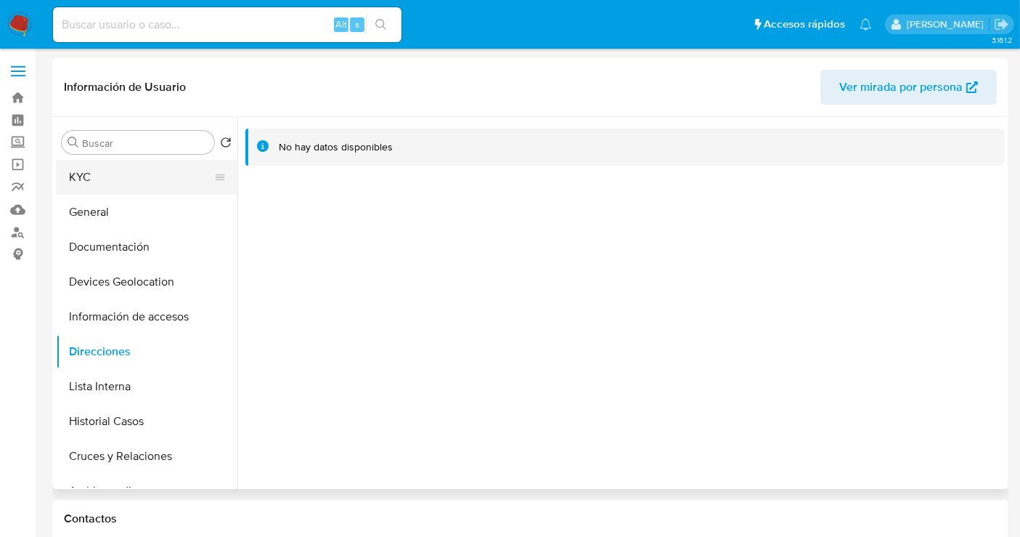
click at [110, 177] on button "KYC" at bounding box center [141, 177] width 170 height 35
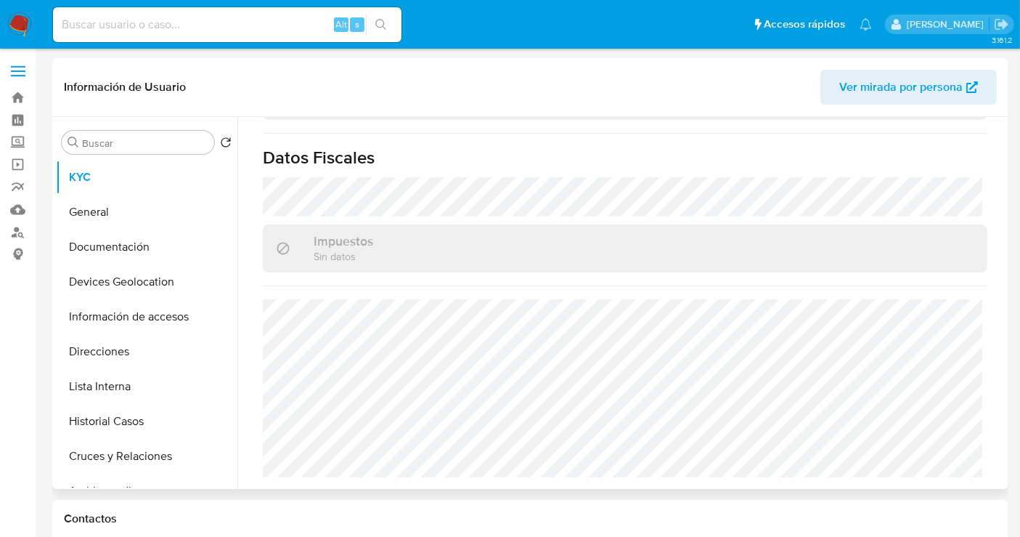
scroll to position [917, 0]
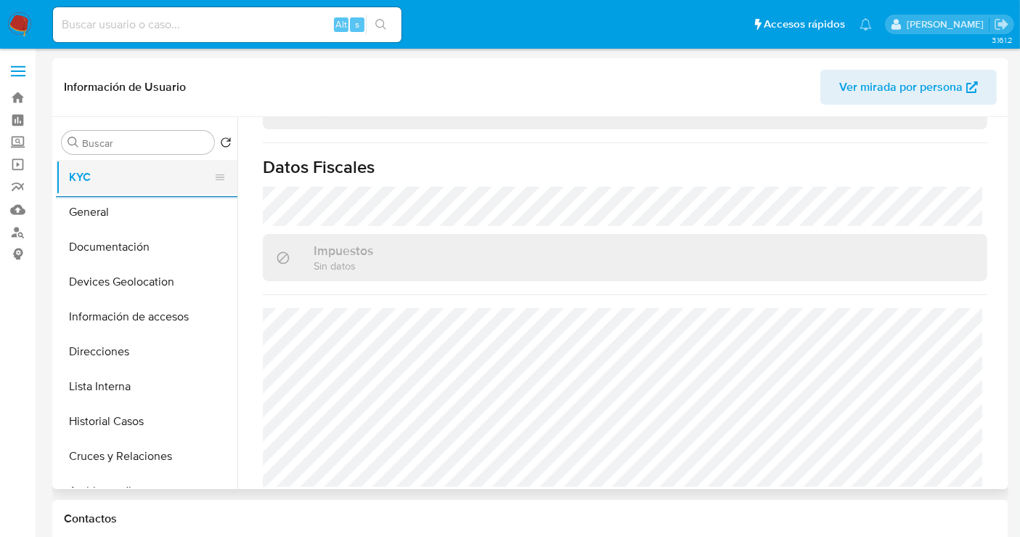
click at [82, 178] on button "KYC" at bounding box center [141, 177] width 170 height 35
